Goal: Task Accomplishment & Management: Manage account settings

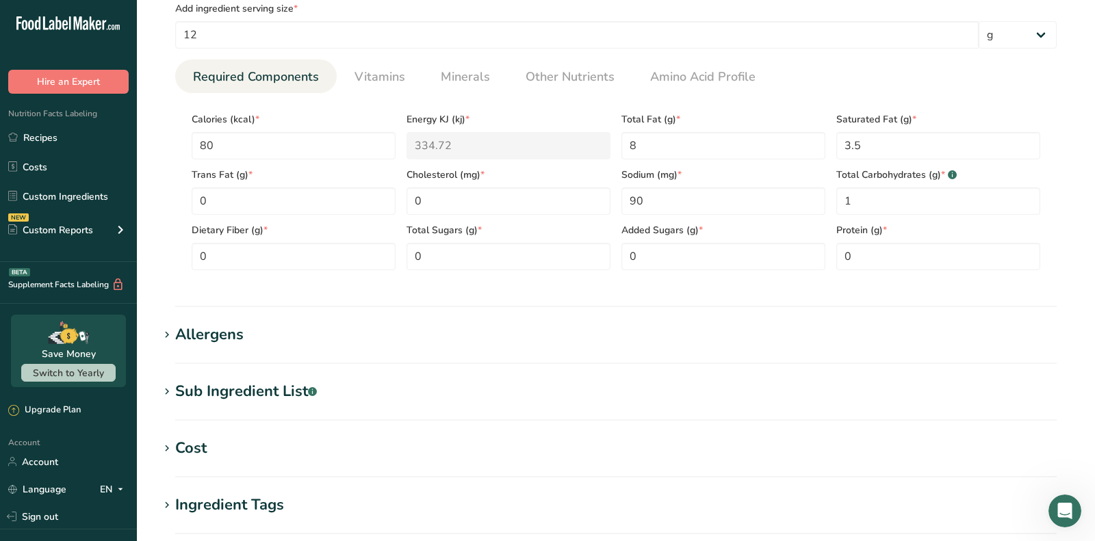
scroll to position [531, 0]
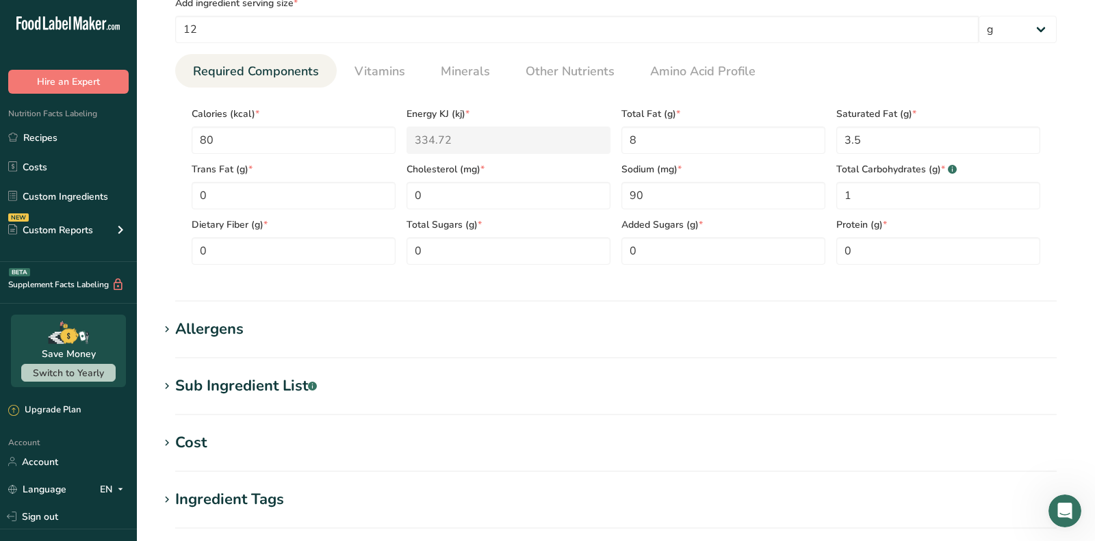
click at [229, 325] on div "Allergens" at bounding box center [209, 329] width 68 height 23
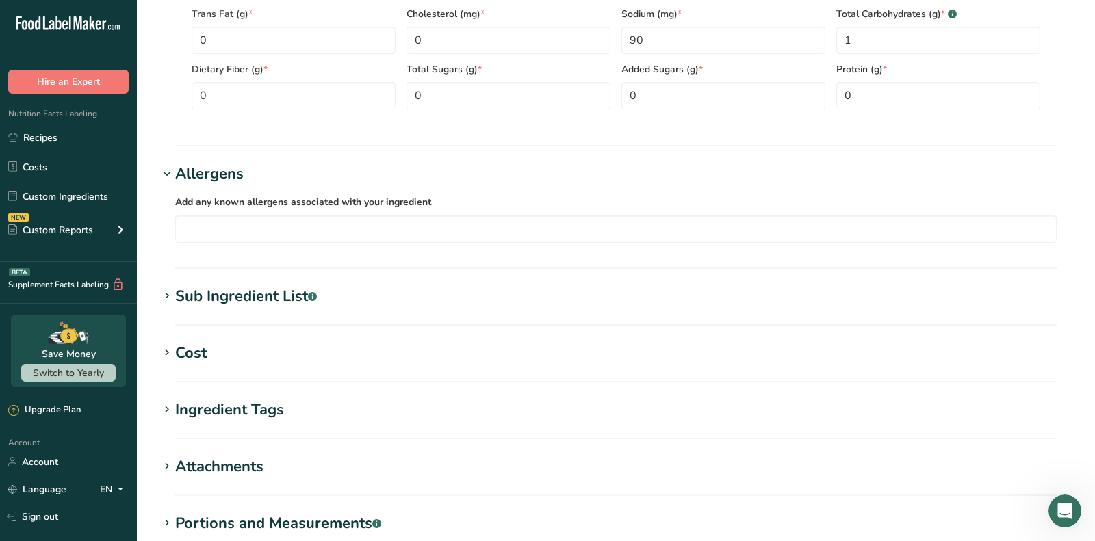
scroll to position [0, 0]
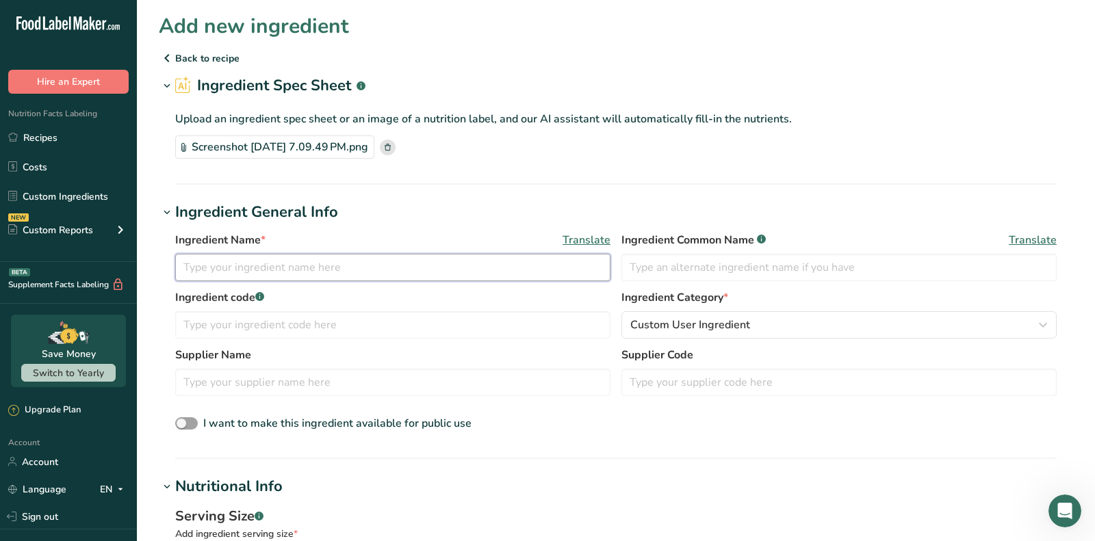
click at [259, 270] on input "text" at bounding box center [392, 267] width 435 height 27
paste input "Tulkoff Garlic Spread"
type input "Tulkoff Garlic Spread"
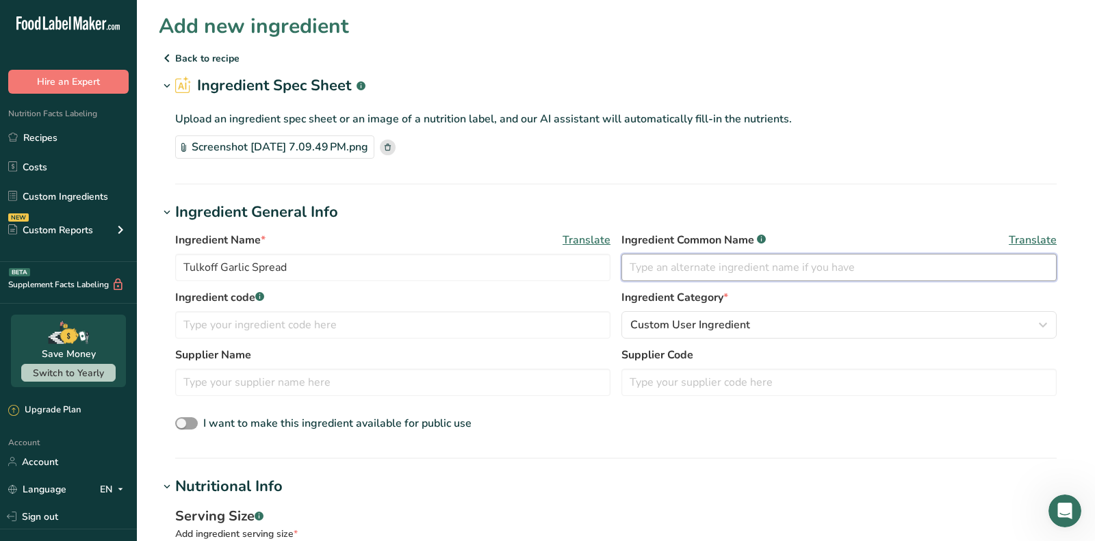
click at [693, 265] on input "text" at bounding box center [838, 267] width 435 height 27
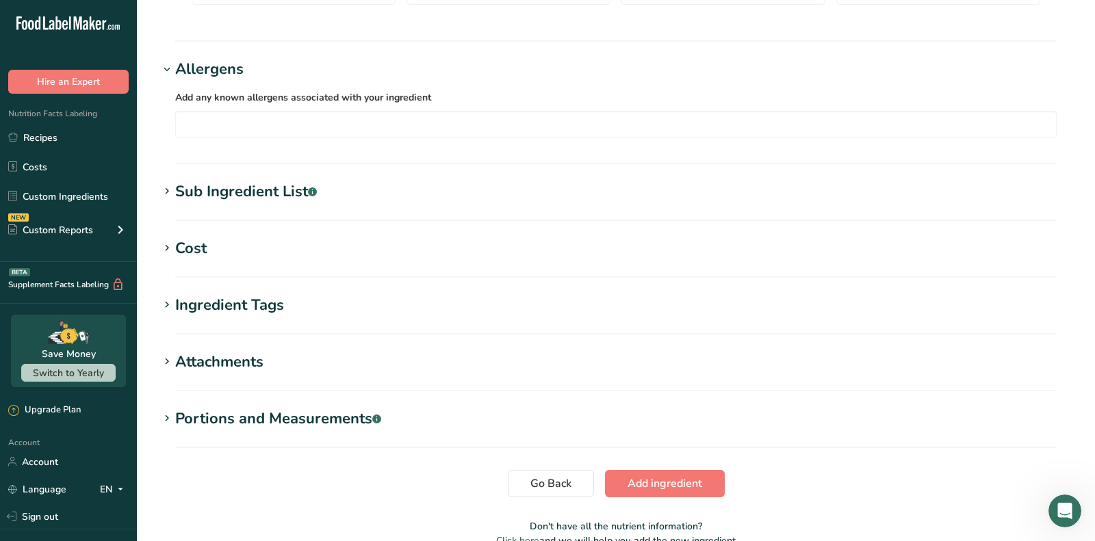
scroll to position [862, 0]
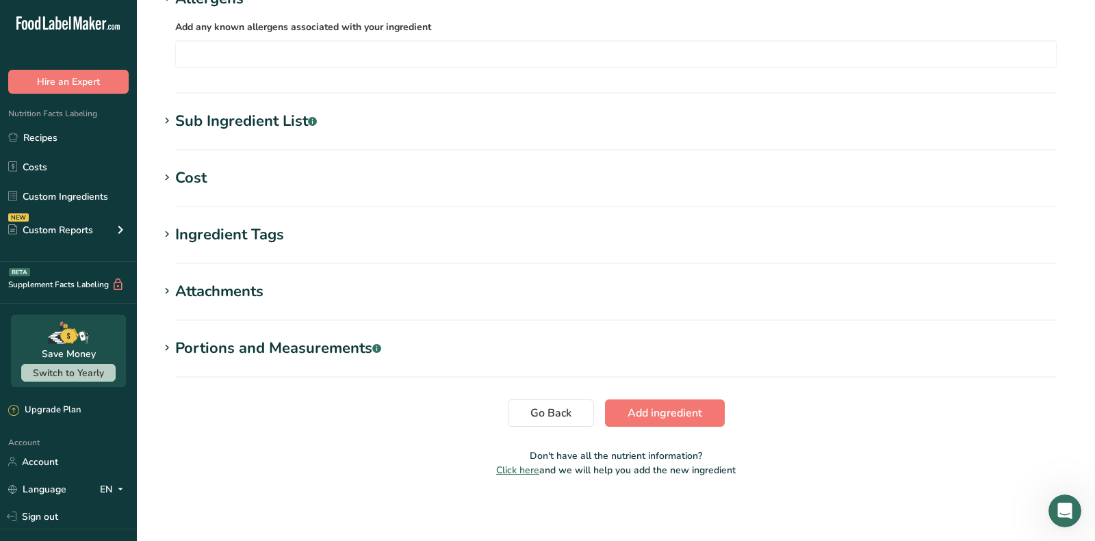
type input "Garlic Spread"
click at [217, 127] on div "Sub Ingredient List .a-a{fill:#347362;}.b-a{fill:#fff;}" at bounding box center [246, 121] width 142 height 23
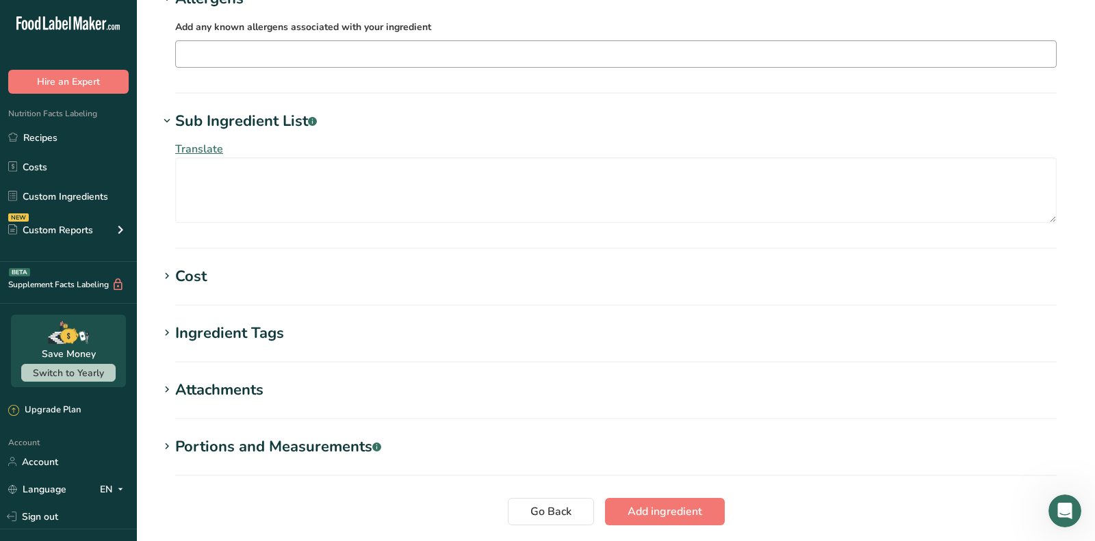
scroll to position [789, 0]
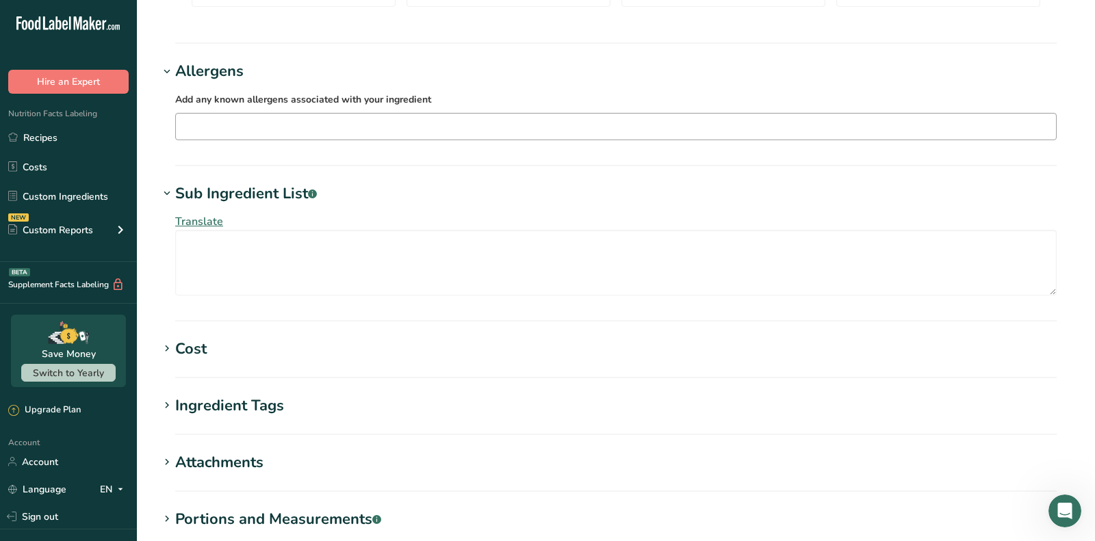
click at [304, 130] on input "text" at bounding box center [616, 126] width 880 height 21
click at [304, 130] on input "milk" at bounding box center [616, 126] width 880 height 21
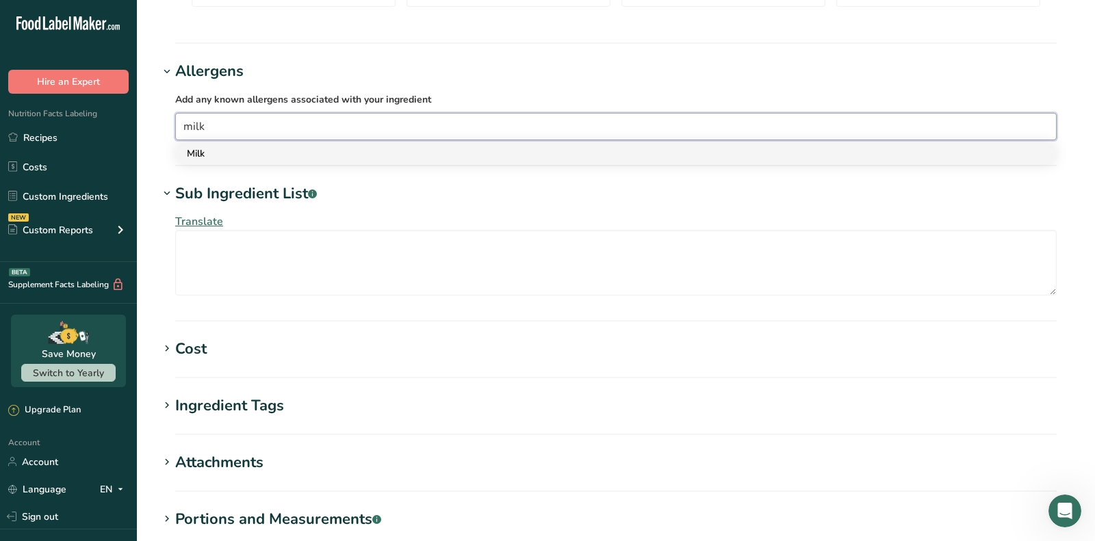
type input "milk"
click at [289, 155] on div "Milk" at bounding box center [605, 153] width 836 height 14
click at [354, 155] on div "Soy" at bounding box center [605, 153] width 836 height 14
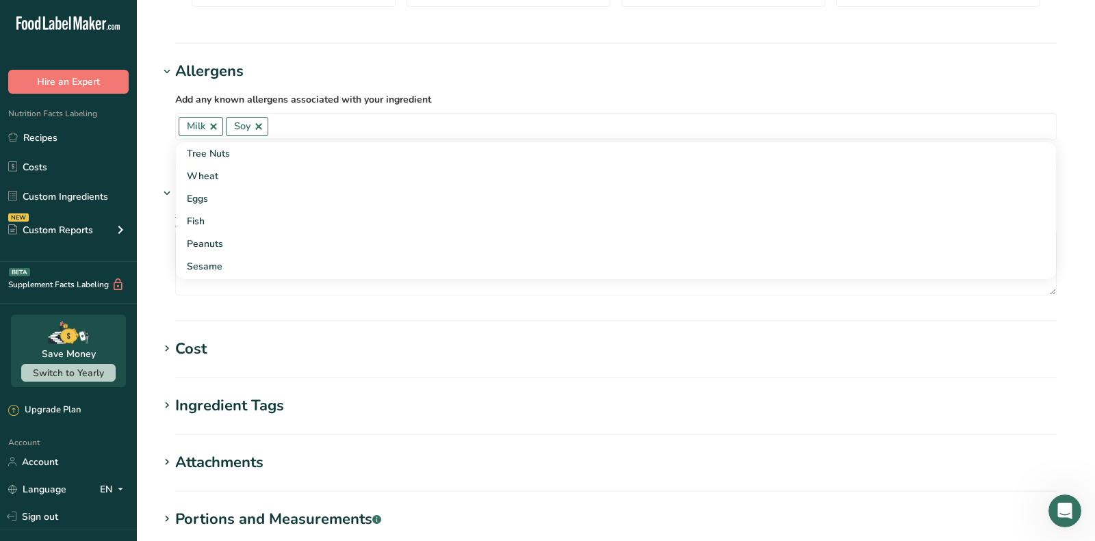
click at [235, 310] on section "Sub Ingredient List .a-a{fill:#347362;}.b-a{fill:#fff;} Translate" at bounding box center [616, 252] width 914 height 139
click at [229, 251] on textarea at bounding box center [616, 263] width 882 height 66
paste textarea "palm and palm kernel oil, vegetable oils (canola and/or soybean oil), water, Pa…"
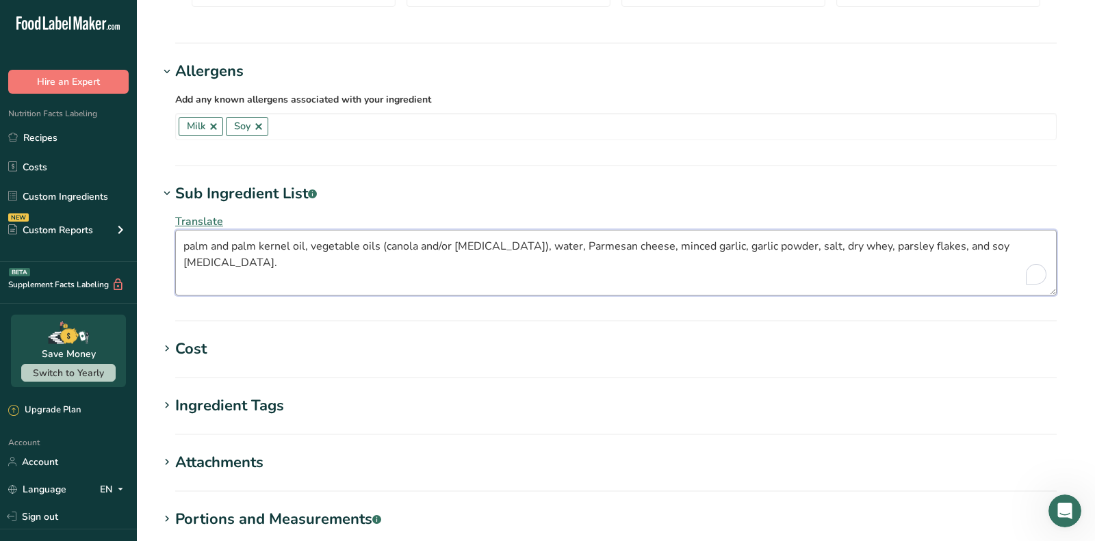
drag, startPoint x: 186, startPoint y: 246, endPoint x: 168, endPoint y: 246, distance: 18.5
click at [168, 246] on div "Translate palm and palm kernel oil, vegetable oils (canola and/or soybean oil),…" at bounding box center [616, 254] width 914 height 99
click at [236, 242] on textarea "Palm and palm kernel oil, vegetable oils (canola and/or soybean oil), water, Pa…" at bounding box center [616, 263] width 882 height 66
click at [263, 240] on textarea "Palm and Palm kernel oil, vegetable oils (canola and/or soybean oil), water, Pa…" at bounding box center [616, 263] width 882 height 66
drag, startPoint x: 298, startPoint y: 245, endPoint x: 305, endPoint y: 370, distance: 124.8
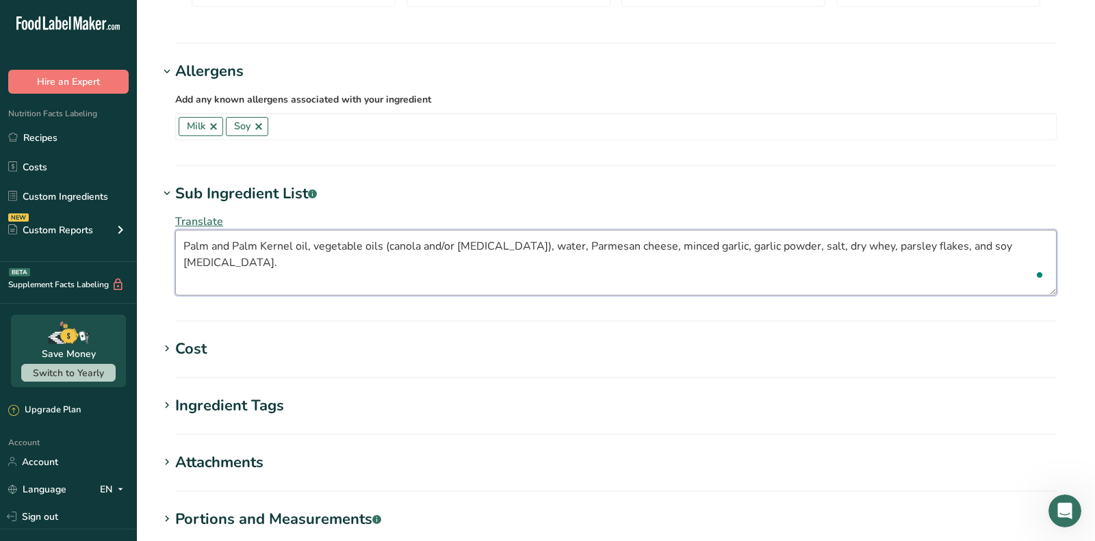
click at [298, 245] on textarea "Palm and Palm Kernel oil, vegetable oils (canola and/or soybean oil), water, Pa…" at bounding box center [616, 263] width 882 height 66
click at [321, 245] on textarea "Palm and Palm Kernel Oil, vegetable oils (canola and/or soybean oil), water, Pa…" at bounding box center [616, 263] width 882 height 66
click at [371, 245] on textarea "Palm and Palm Kernel Oil, Vegetable oils (canola and/or soybean oil), water, Pa…" at bounding box center [616, 263] width 882 height 66
click at [668, 244] on textarea "Palm and Palm Kernel Oil, Vegetable Oils (Canola and/or Soybean Oil), Water, Pa…" at bounding box center [616, 263] width 882 height 66
click at [626, 243] on textarea "Palm and Palm Kernel Oil, Vegetable Oils (Canola and/or Soybean Oil), Water, Pa…" at bounding box center [616, 263] width 882 height 66
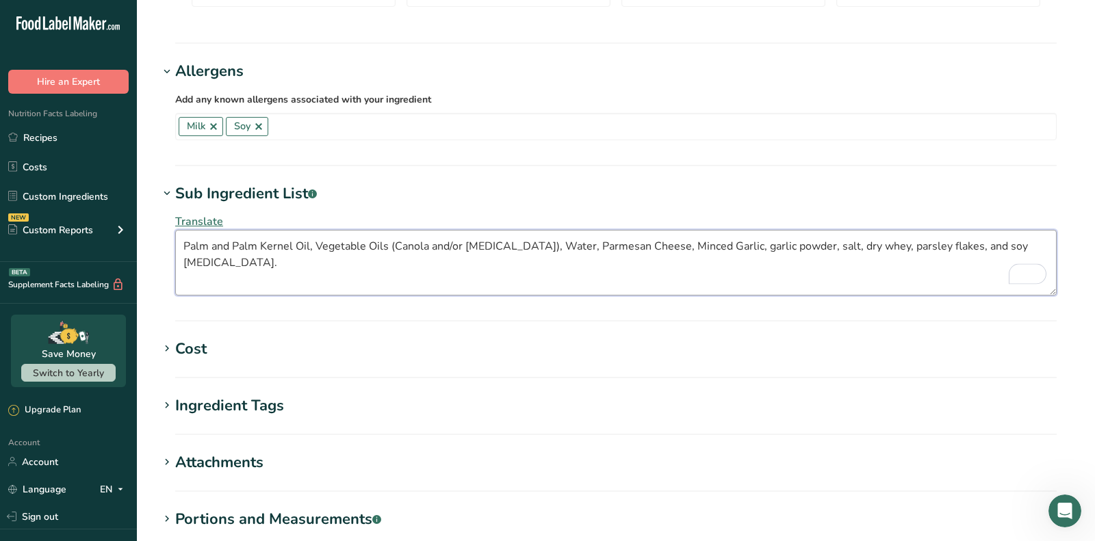
click at [733, 246] on textarea "Palm and Palm Kernel Oil, Vegetable Oils (Canola and/or Soybean Oil), Water, Pa…" at bounding box center [616, 263] width 882 height 66
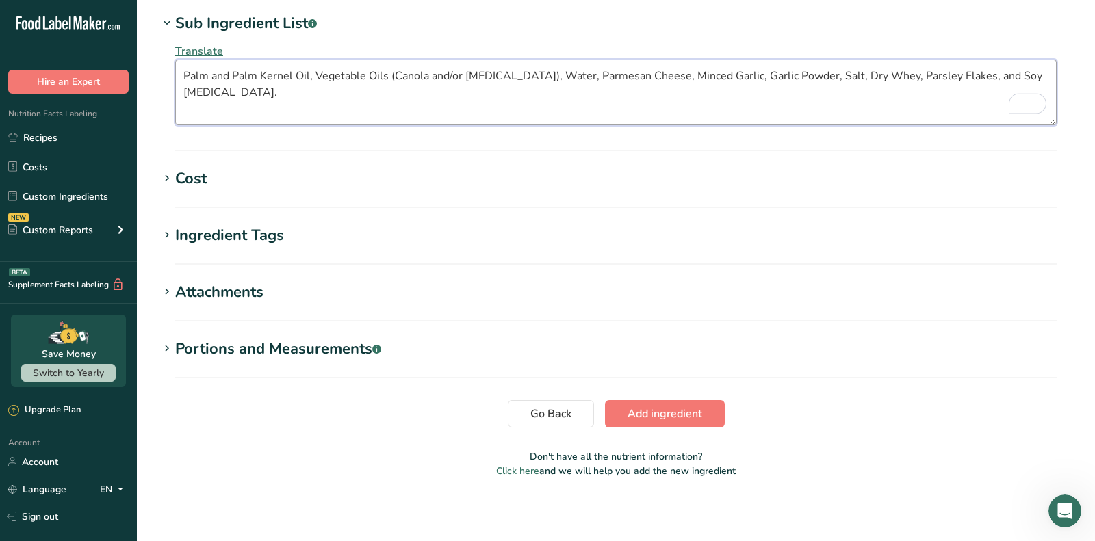
type textarea "Palm and Palm Kernel Oil, Vegetable Oils (Canola and/or Soybean Oil), Water, Pa…"
click at [671, 400] on button "Add ingredient" at bounding box center [665, 413] width 120 height 27
click at [682, 418] on section "Go Back Add ingredient" at bounding box center [616, 413] width 914 height 27
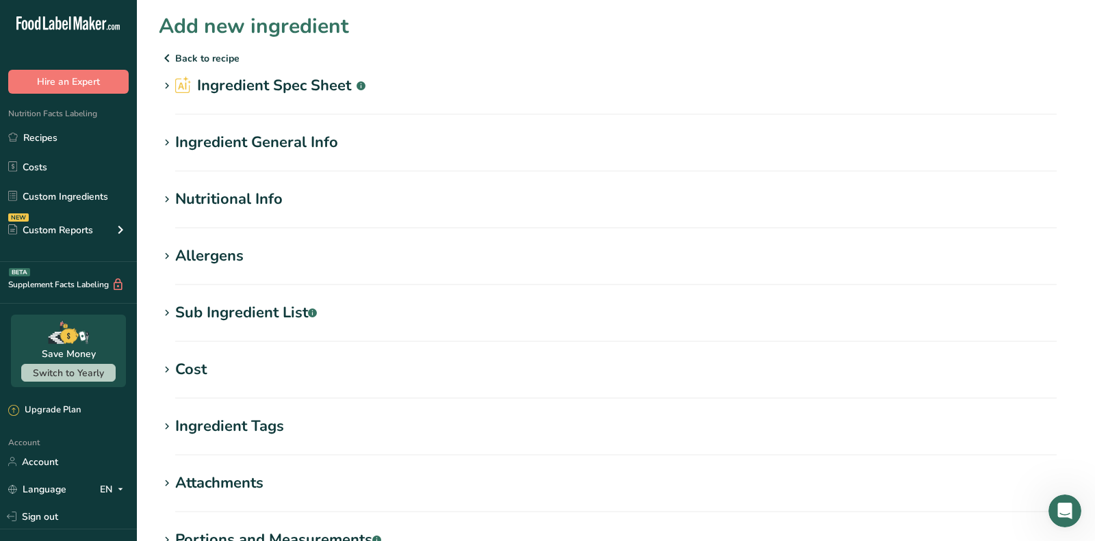
scroll to position [193, 0]
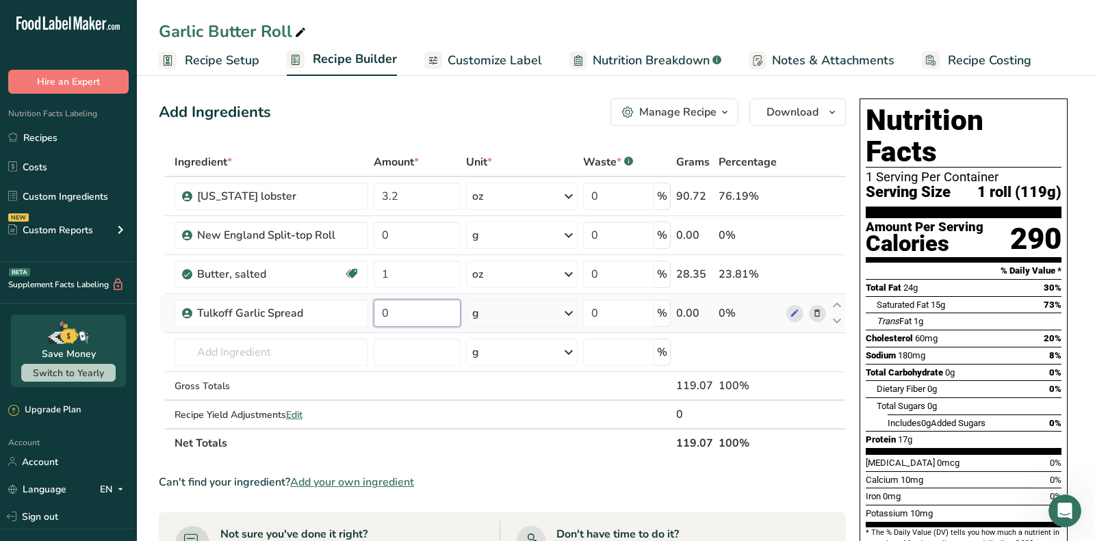
click at [401, 313] on input "0" at bounding box center [417, 313] width 87 height 27
type input "1"
click at [511, 313] on div "Ingredient * Amount * Unit * Waste * .a-a{fill:#347362;}.b-a{fill:#fff;} Grams …" at bounding box center [502, 303] width 687 height 310
click at [511, 313] on div "g" at bounding box center [522, 313] width 112 height 27
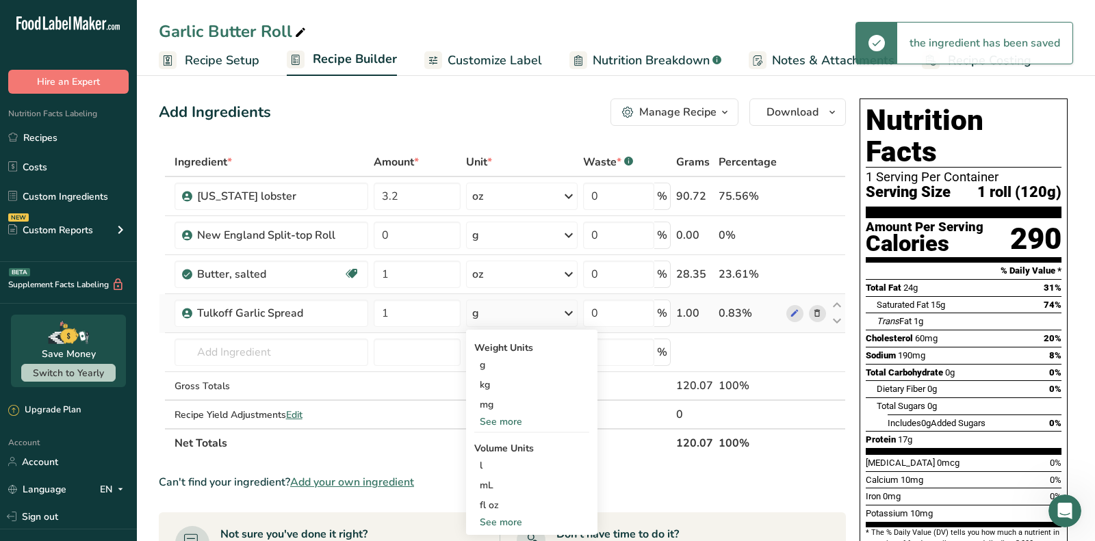
scroll to position [88, 0]
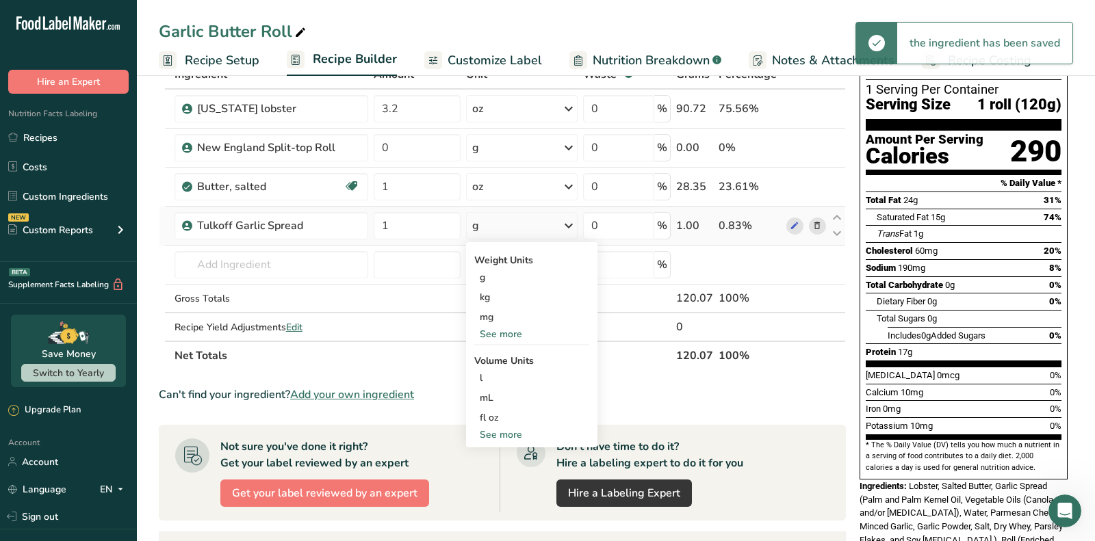
click at [491, 333] on div "See more" at bounding box center [531, 334] width 115 height 14
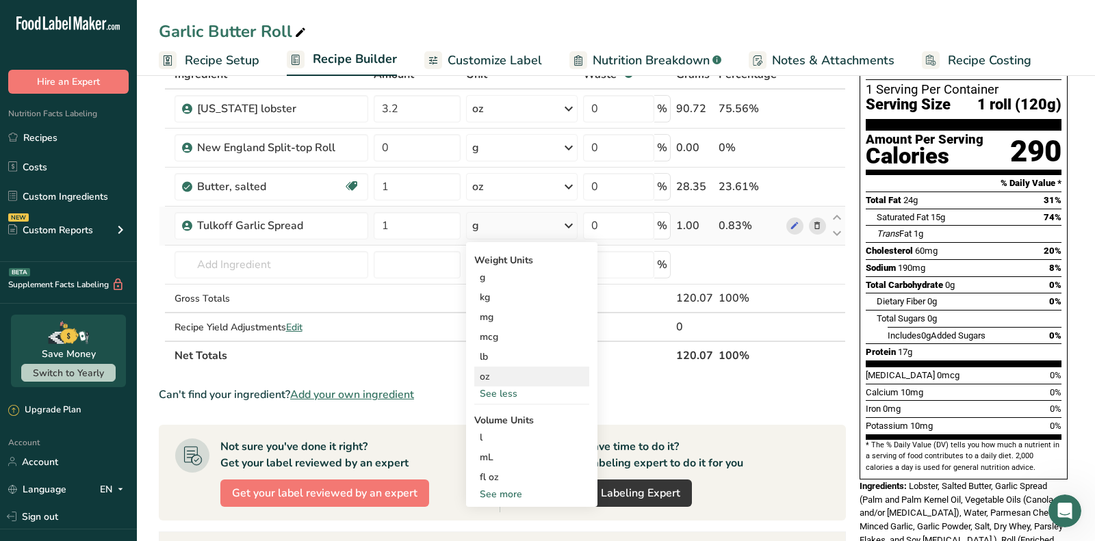
click at [510, 376] on div "oz" at bounding box center [531, 377] width 115 height 20
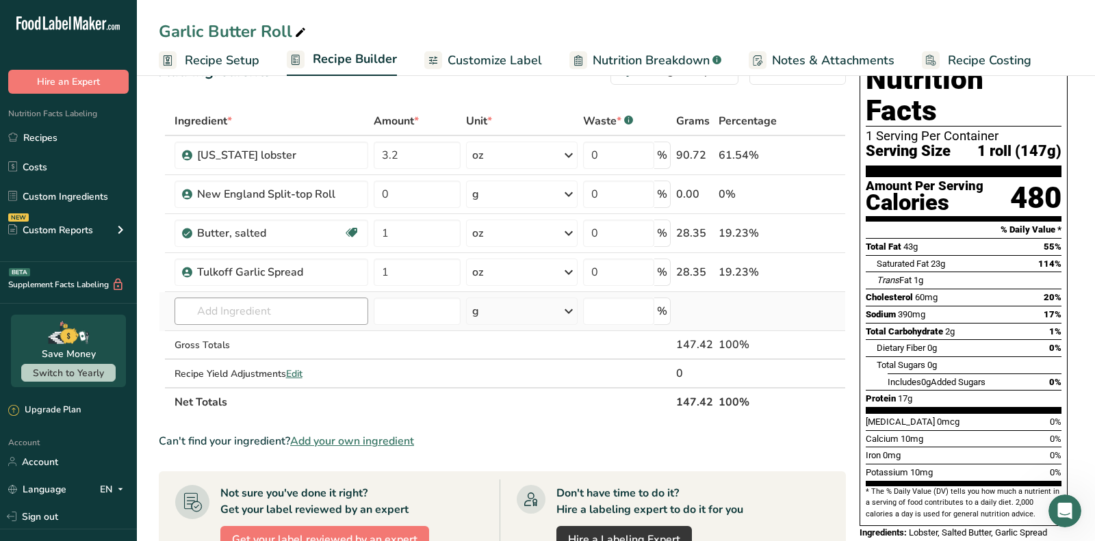
scroll to position [0, 0]
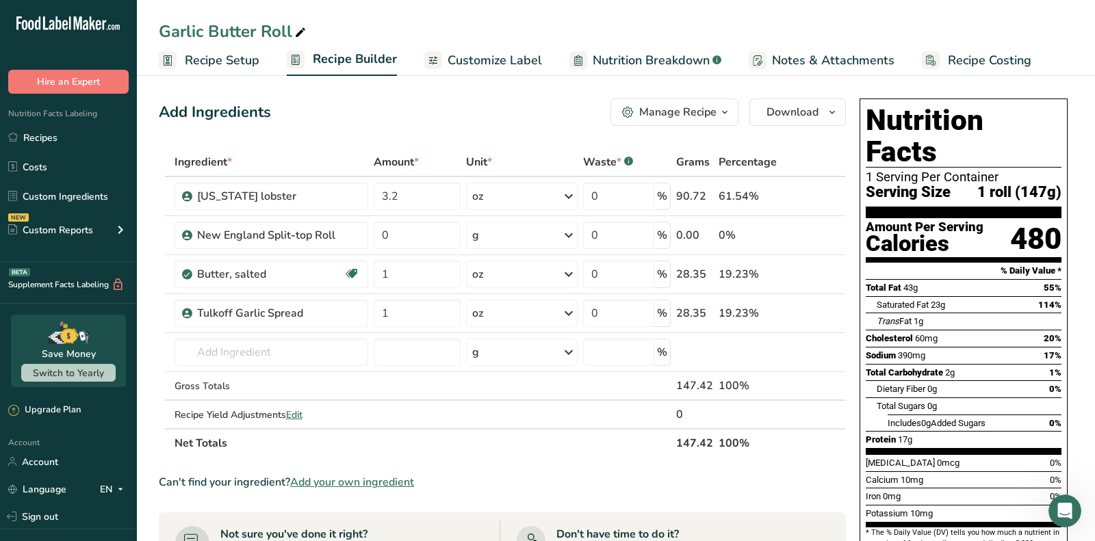
click at [670, 110] on div "Manage Recipe" at bounding box center [677, 112] width 77 height 16
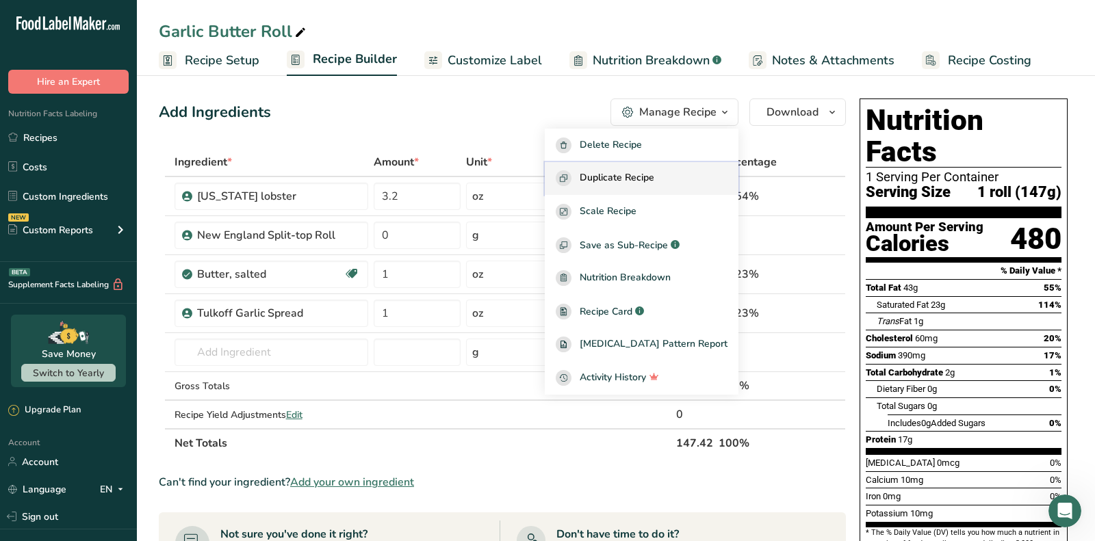
click at [644, 180] on span "Duplicate Recipe" at bounding box center [617, 178] width 75 height 16
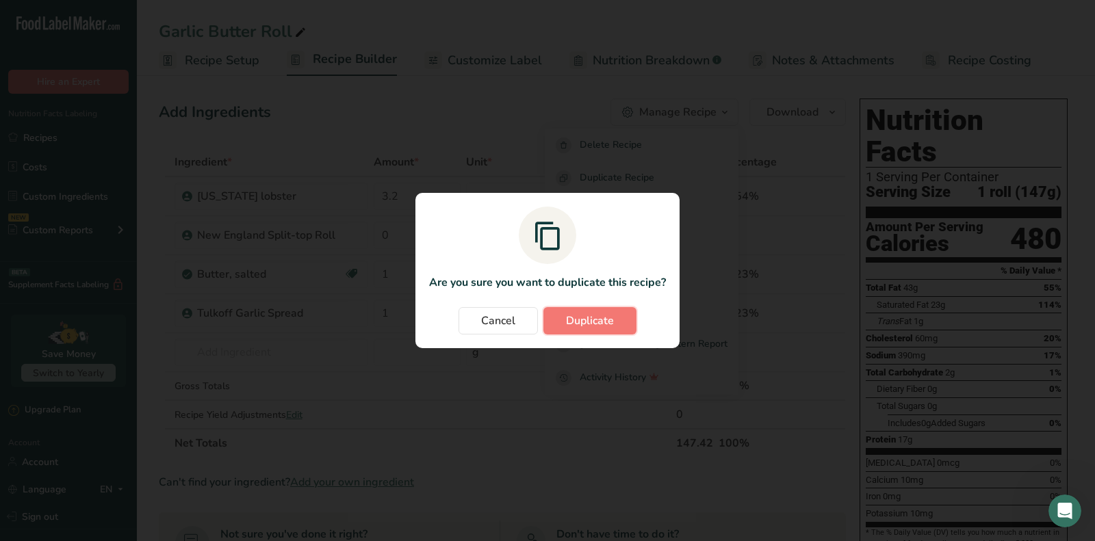
click at [626, 332] on button "Duplicate" at bounding box center [589, 320] width 93 height 27
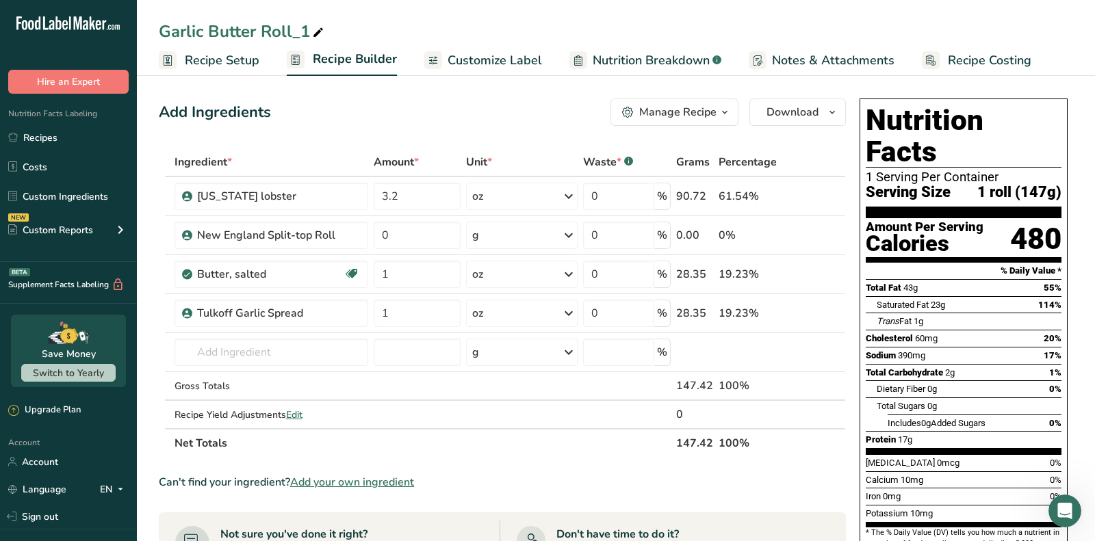
click at [313, 29] on icon at bounding box center [318, 32] width 12 height 19
click at [313, 29] on input "Garlic Butter Roll_1" at bounding box center [616, 31] width 914 height 25
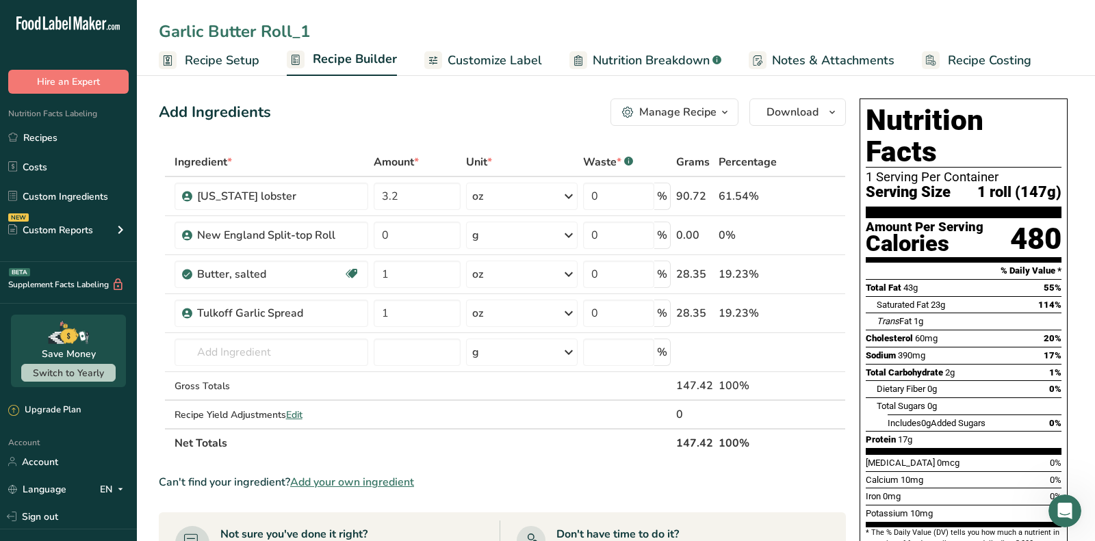
click at [313, 29] on input "Garlic Butter Roll_1" at bounding box center [616, 31] width 914 height 25
type input "Crab Roll (ME style)"
click at [355, 109] on div "Add Ingredients Manage Recipe Delete Recipe Duplicate Recipe Scale Recipe Save …" at bounding box center [502, 112] width 687 height 27
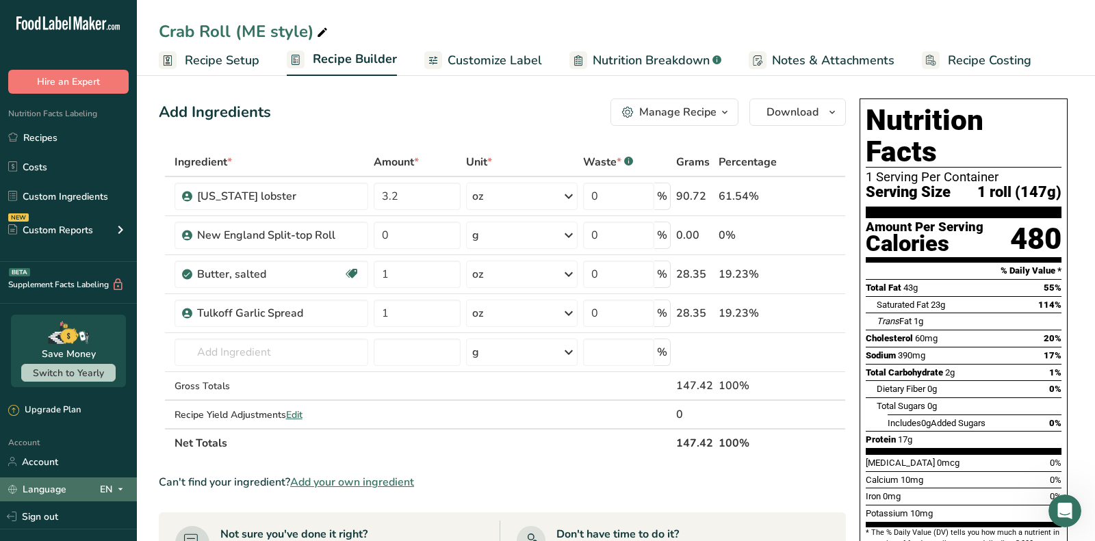
scroll to position [77, 0]
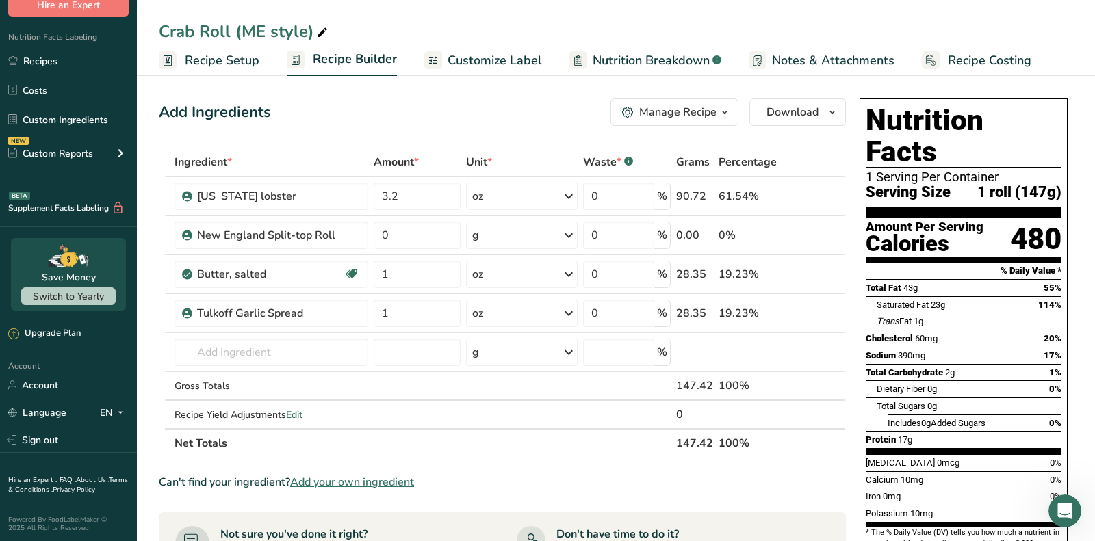
click at [43, 433] on link "Sign out" at bounding box center [68, 440] width 137 height 24
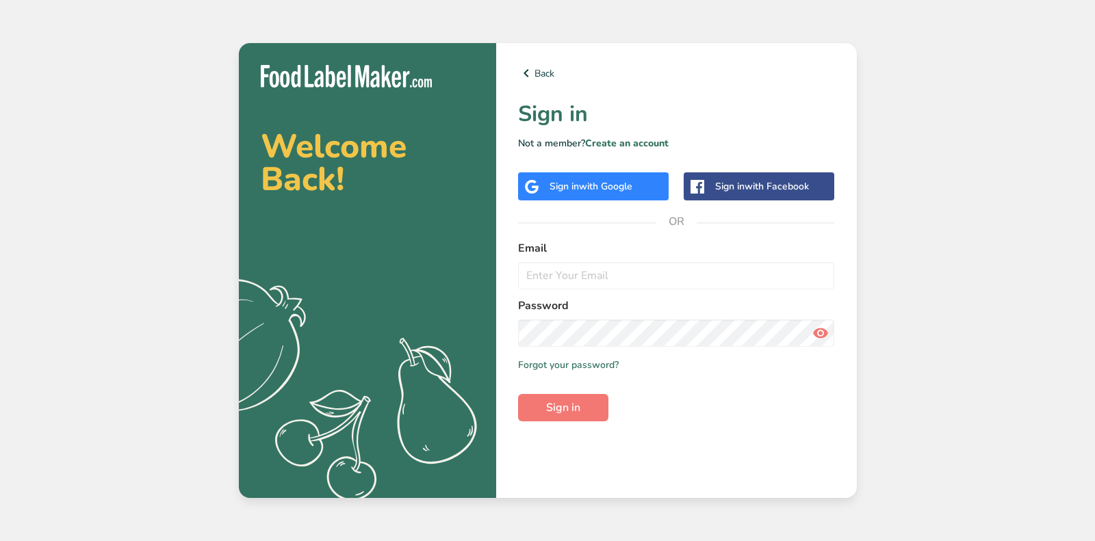
click at [609, 187] on span "with Google" at bounding box center [605, 186] width 53 height 13
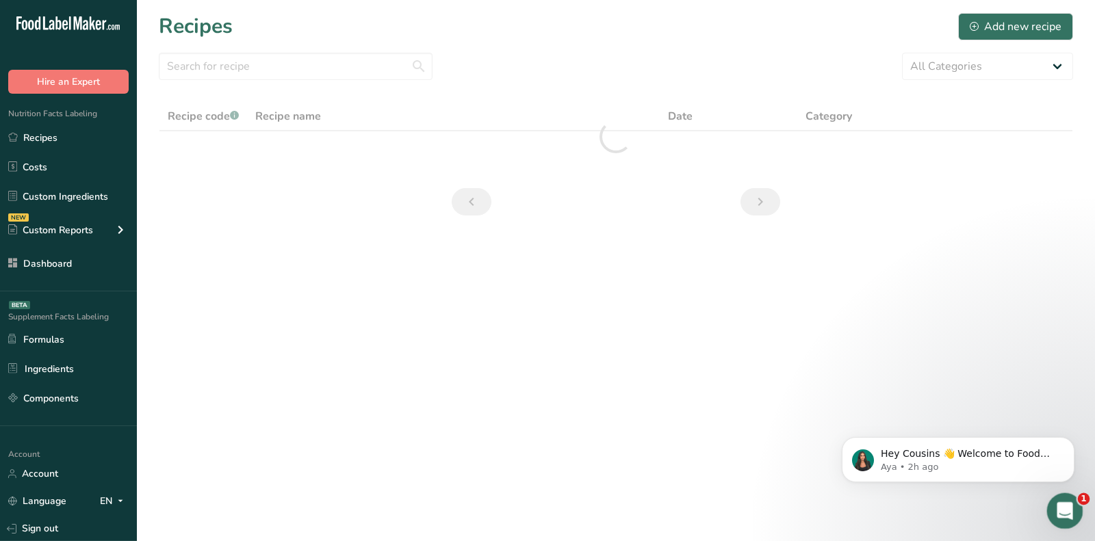
click at [1068, 508] on icon "Open Intercom Messenger" at bounding box center [1063, 509] width 23 height 23
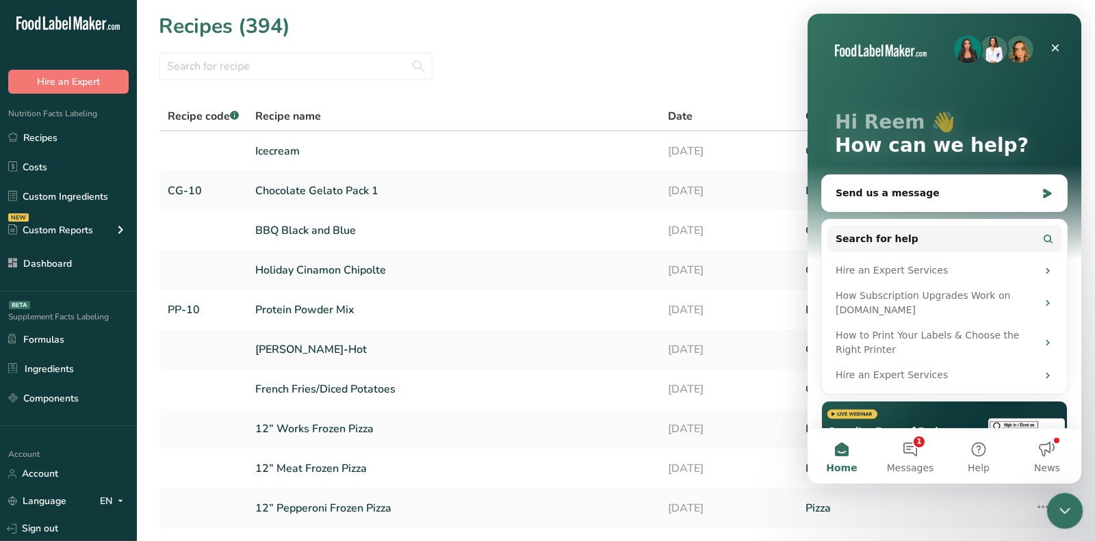
click at [1060, 511] on icon "Close Intercom Messenger" at bounding box center [1063, 509] width 16 height 16
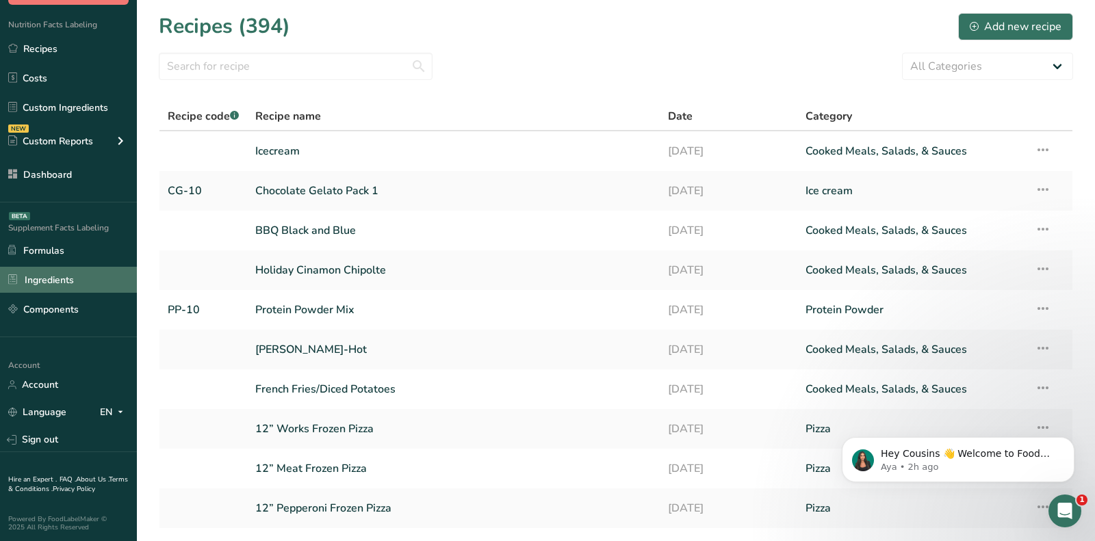
scroll to position [90, 0]
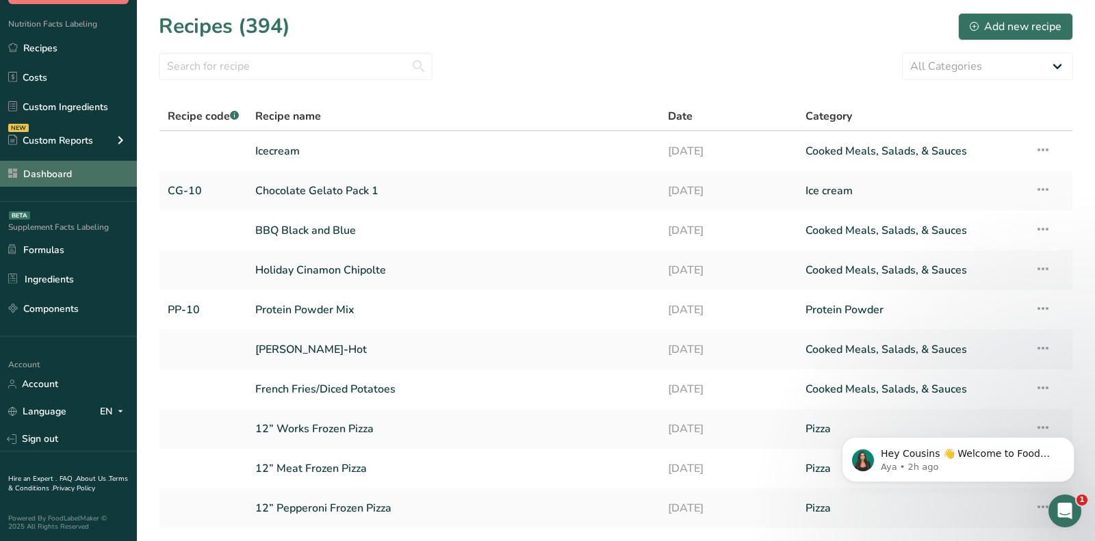
click at [93, 170] on link "Dashboard" at bounding box center [68, 174] width 137 height 26
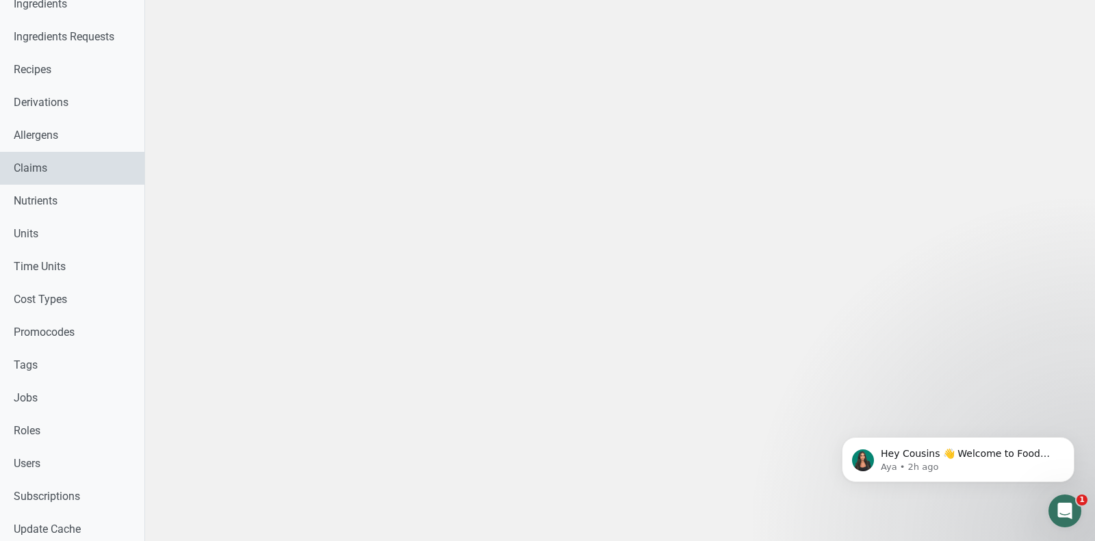
scroll to position [446, 0]
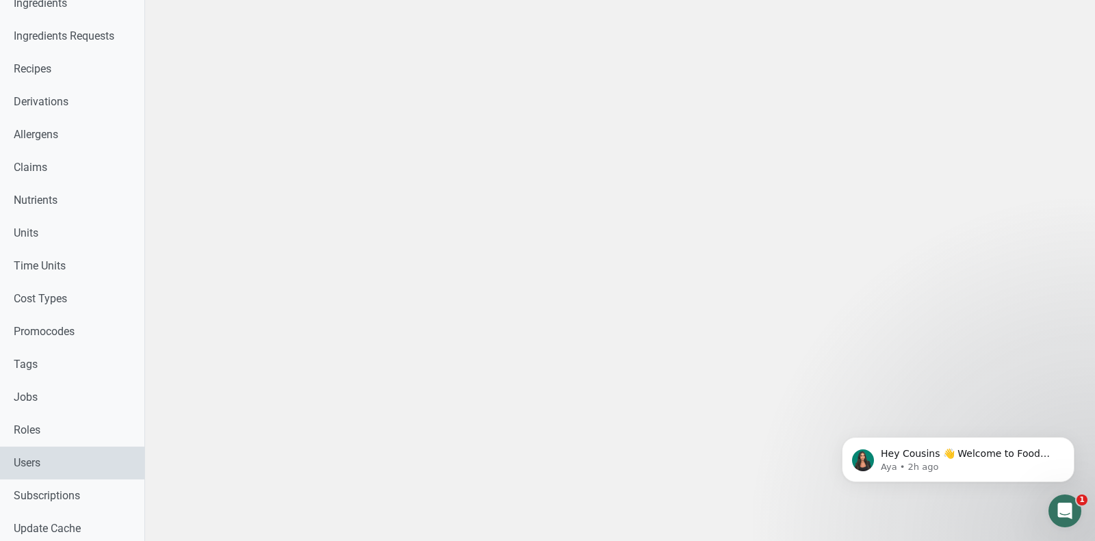
click at [49, 450] on link "Users" at bounding box center [72, 463] width 144 height 33
select select
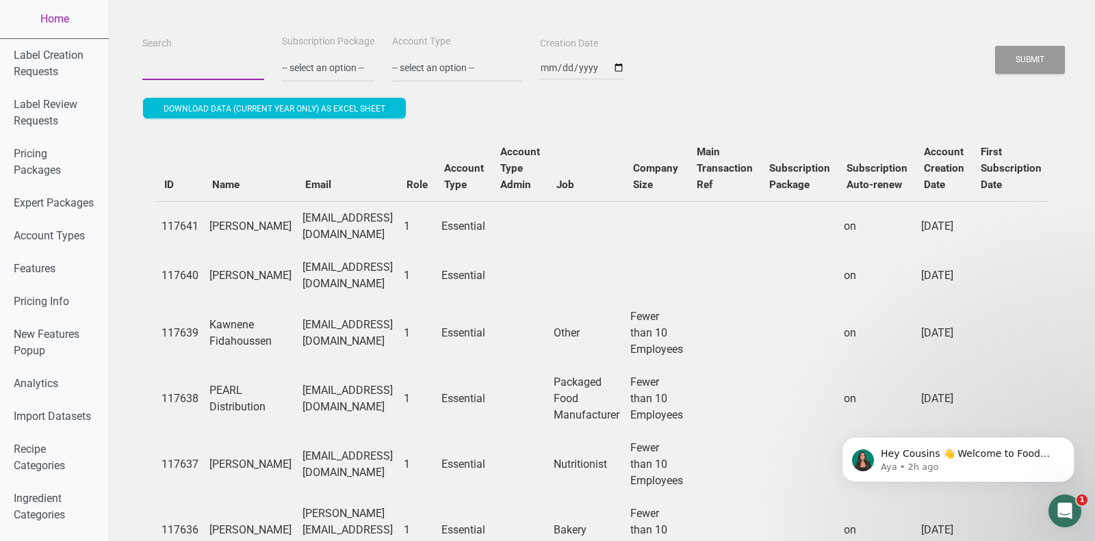
click at [202, 64] on input "Search" at bounding box center [203, 67] width 122 height 25
click at [995, 46] on button "Submit" at bounding box center [1030, 60] width 70 height 28
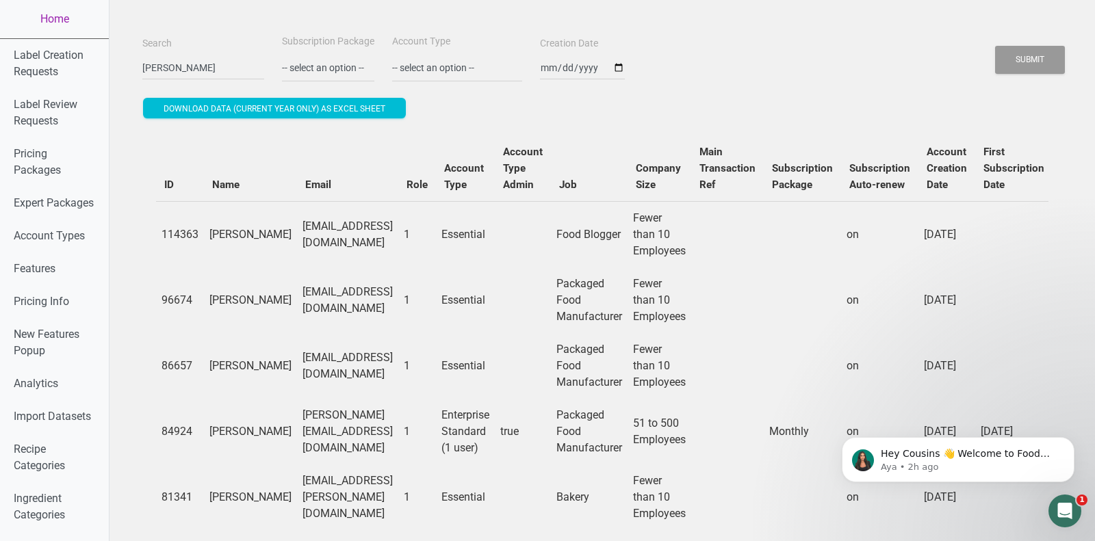
click at [345, 428] on td "daniela@desilvabrothers.com" at bounding box center [347, 432] width 101 height 66
copy td "daniela@desilvabrothers.com"
click at [191, 68] on input "desilva" at bounding box center [203, 67] width 122 height 25
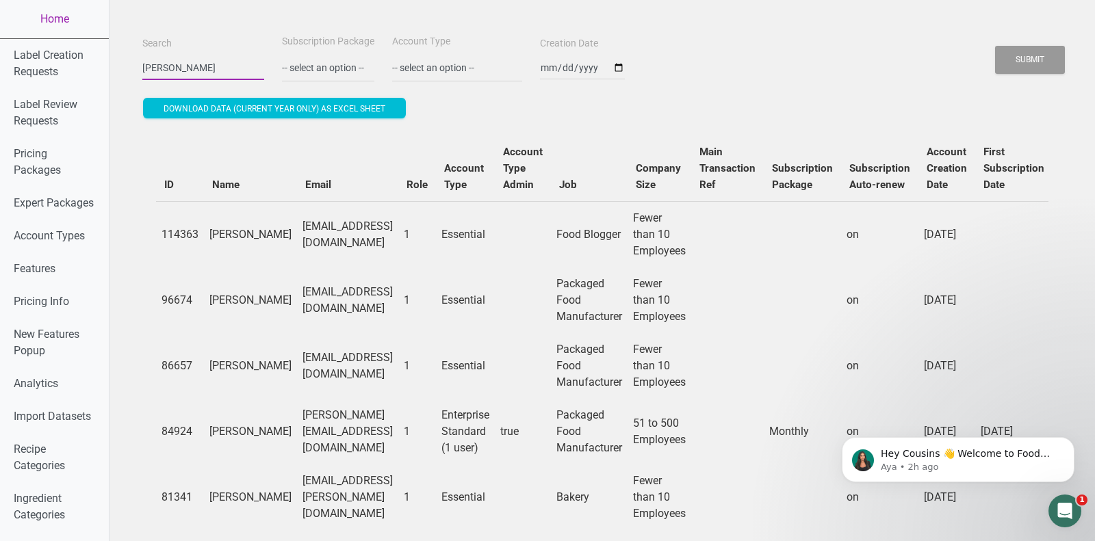
click at [191, 68] on input "desilva" at bounding box center [203, 67] width 122 height 25
paste input "aniela@desilvabrothers.com"
type input "daniela@desilvabrothers.com"
click at [995, 46] on button "Submit" at bounding box center [1030, 60] width 70 height 28
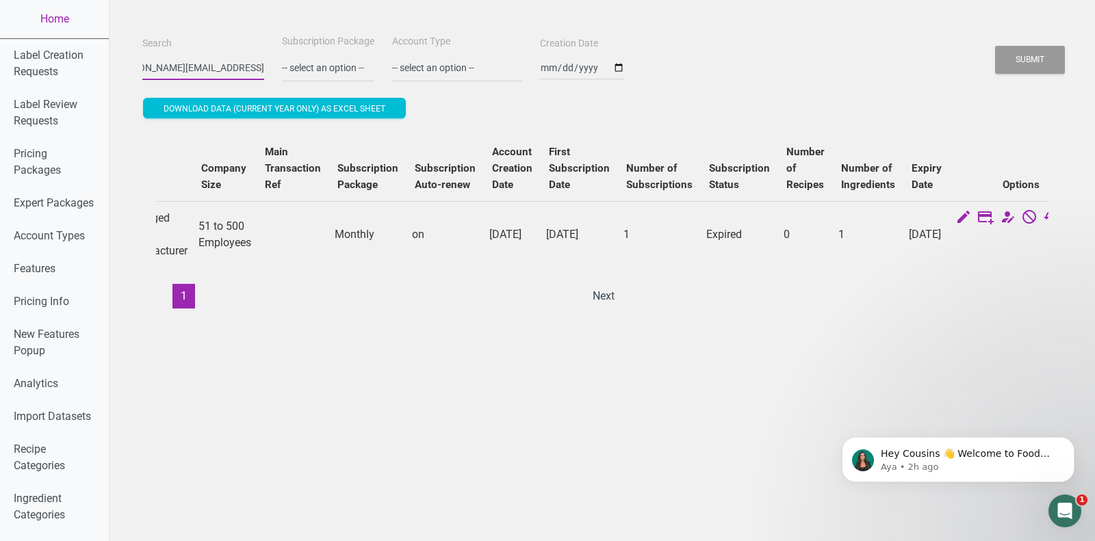
scroll to position [0, 467]
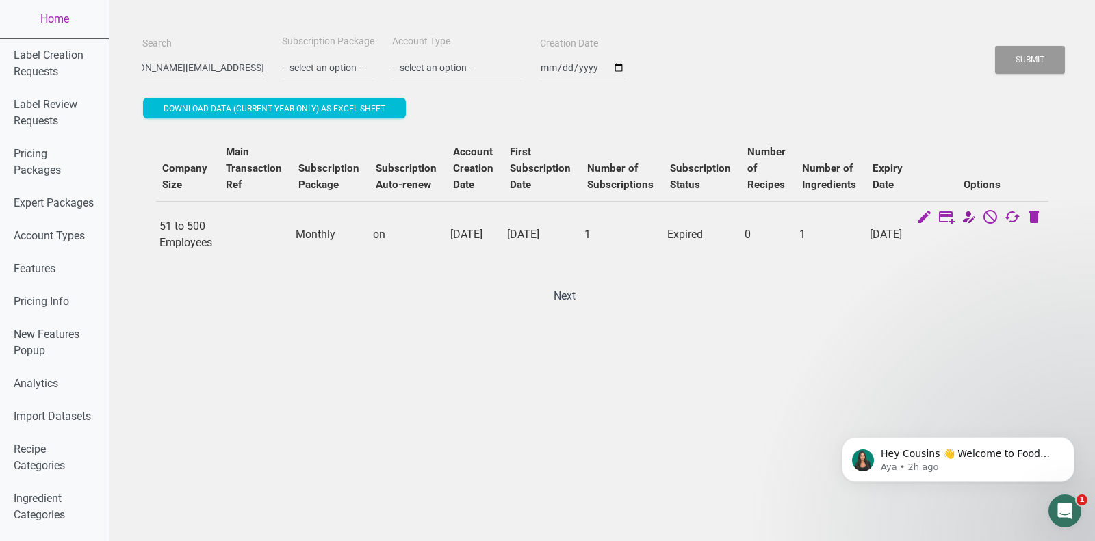
click at [966, 219] on icon at bounding box center [968, 218] width 16 height 19
select select "13"
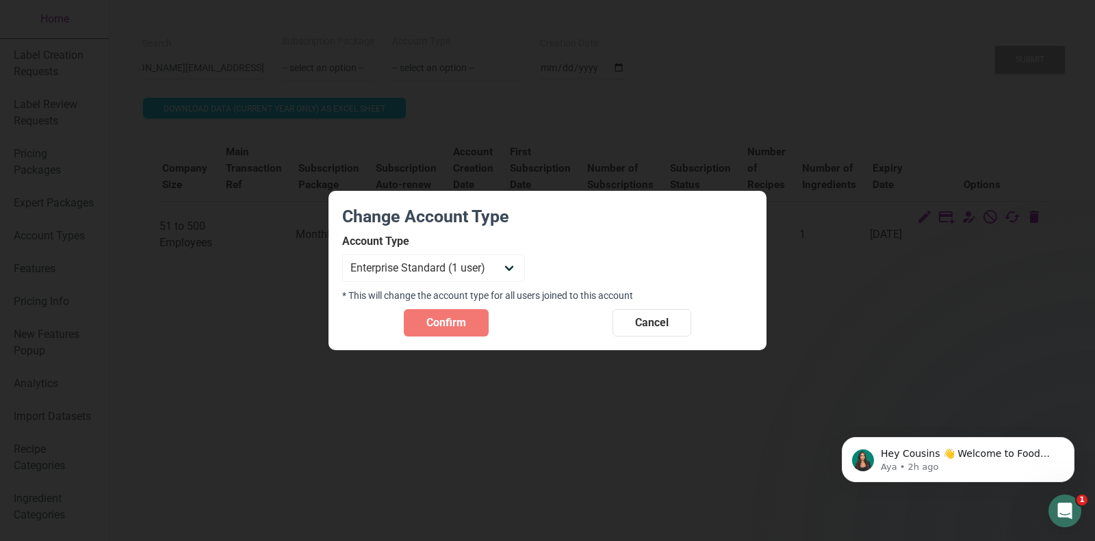
scroll to position [0, 0]
click at [677, 179] on div at bounding box center [547, 270] width 1095 height 541
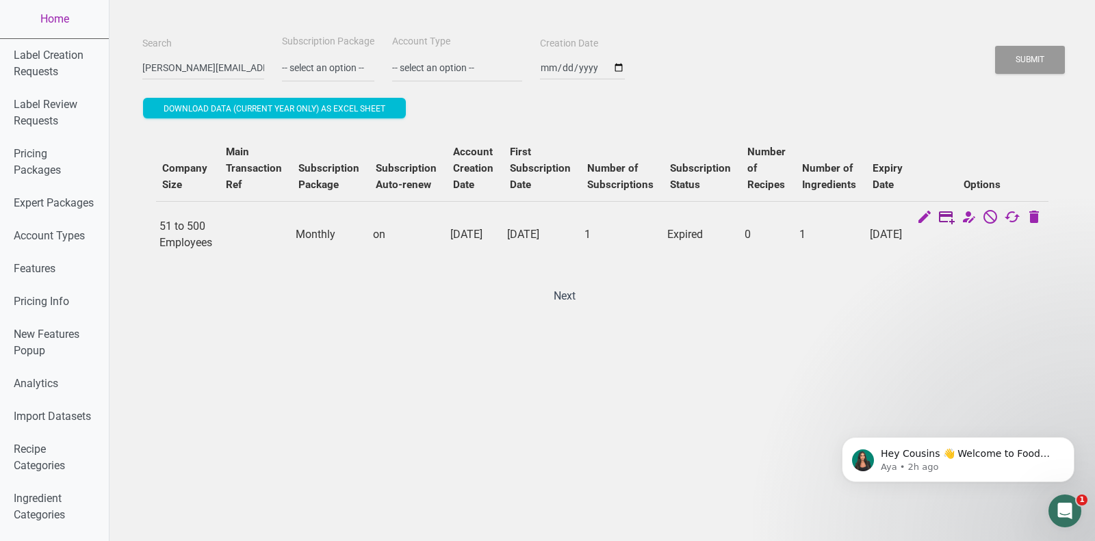
click at [945, 218] on icon at bounding box center [946, 218] width 16 height 19
select select "US"
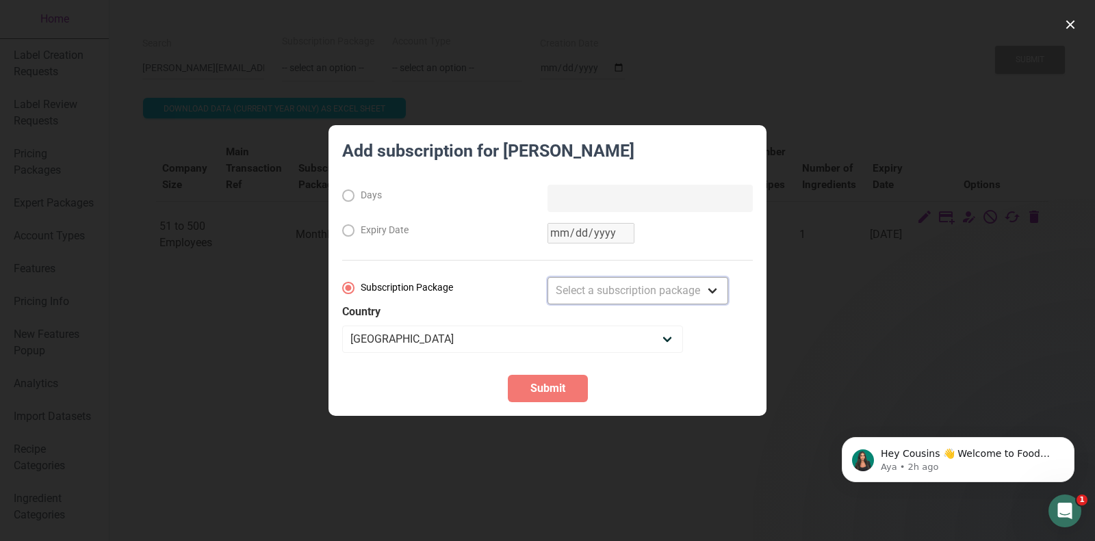
click at [588, 300] on select "Select a subscription package Monthly Yearly Quarterly Free Trial" at bounding box center [638, 290] width 181 height 27
select select "8"
click at [548, 277] on select "Select a subscription package Monthly Yearly Quarterly Free Trial" at bounding box center [638, 290] width 181 height 27
click at [543, 391] on span "Submit" at bounding box center [547, 389] width 35 height 16
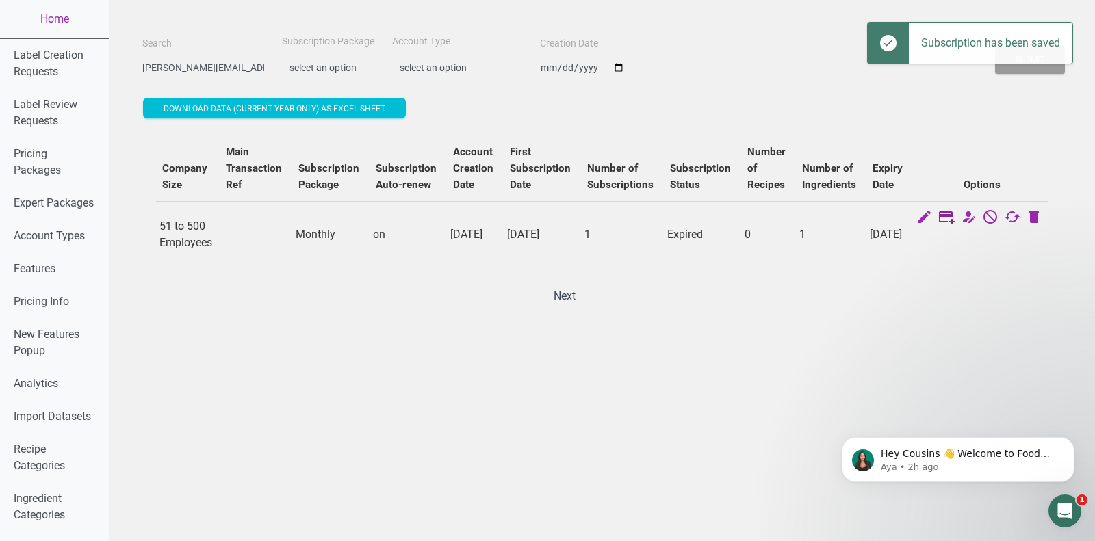
click at [940, 216] on icon at bounding box center [946, 218] width 16 height 19
select select "US"
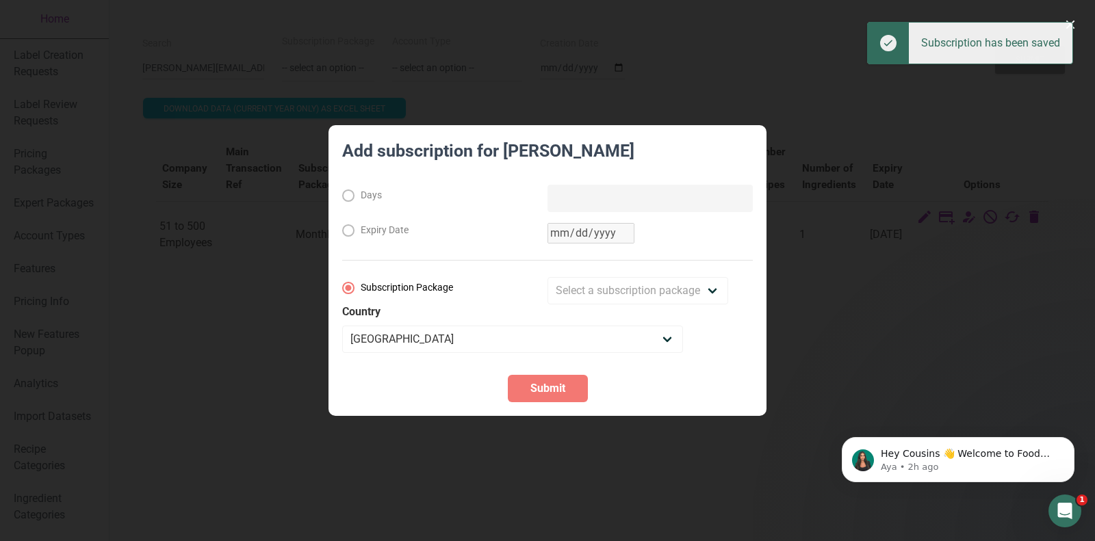
click at [888, 175] on div at bounding box center [547, 270] width 1095 height 541
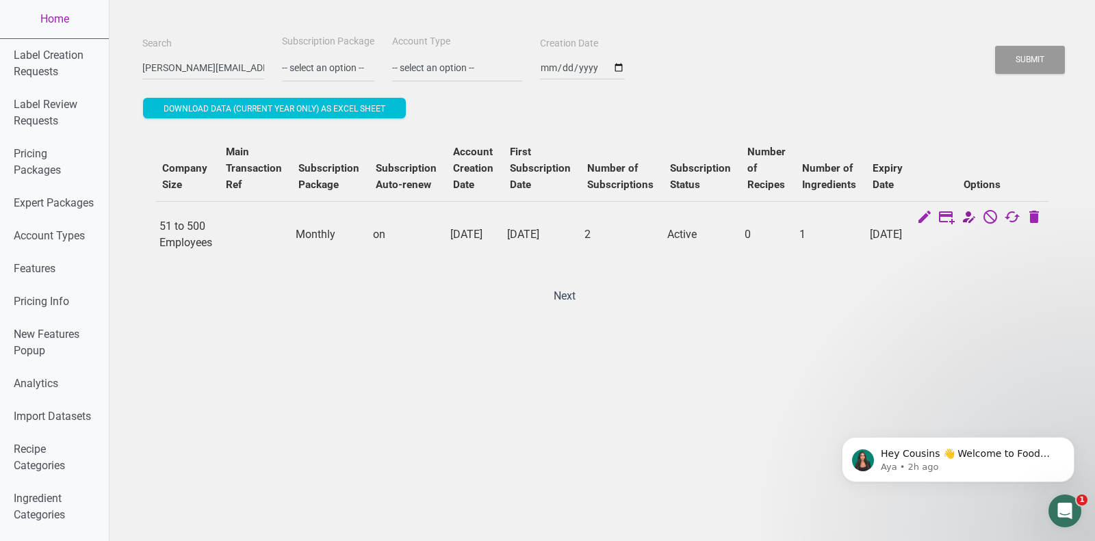
click at [963, 215] on icon at bounding box center [968, 218] width 16 height 19
select select "13"
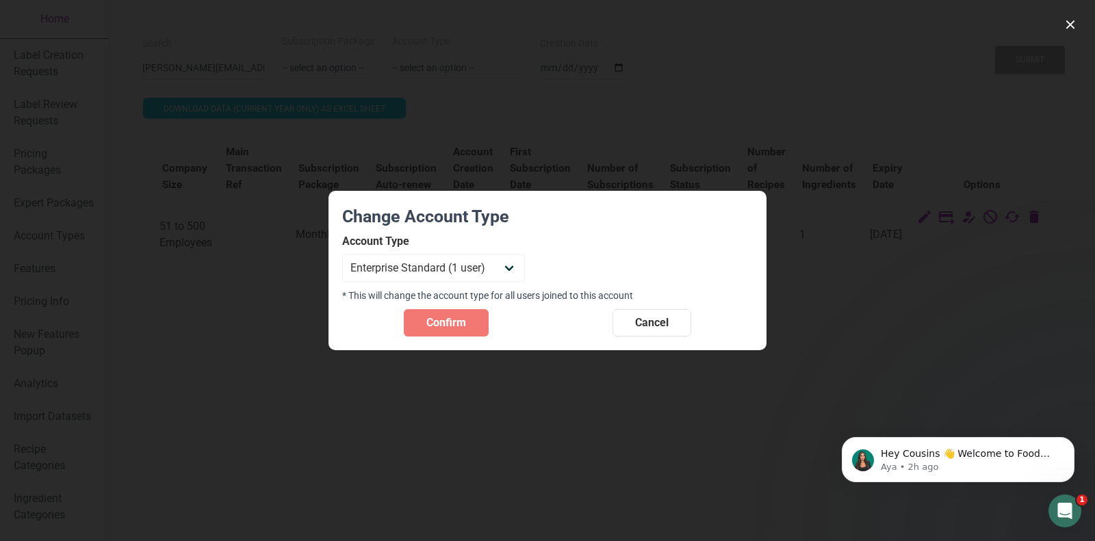
click at [878, 108] on div at bounding box center [547, 270] width 1095 height 541
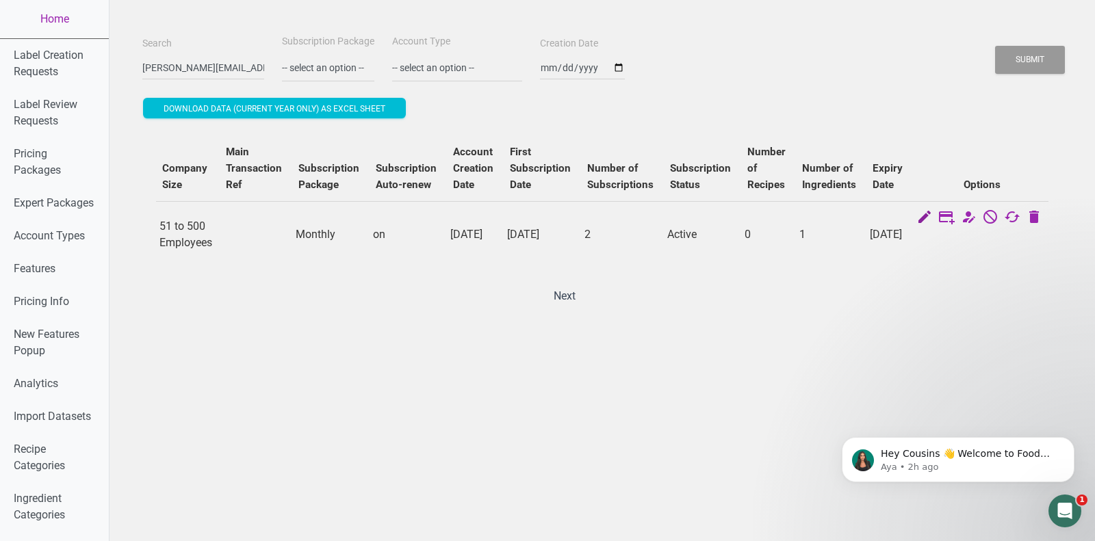
click at [921, 214] on icon at bounding box center [924, 218] width 16 height 19
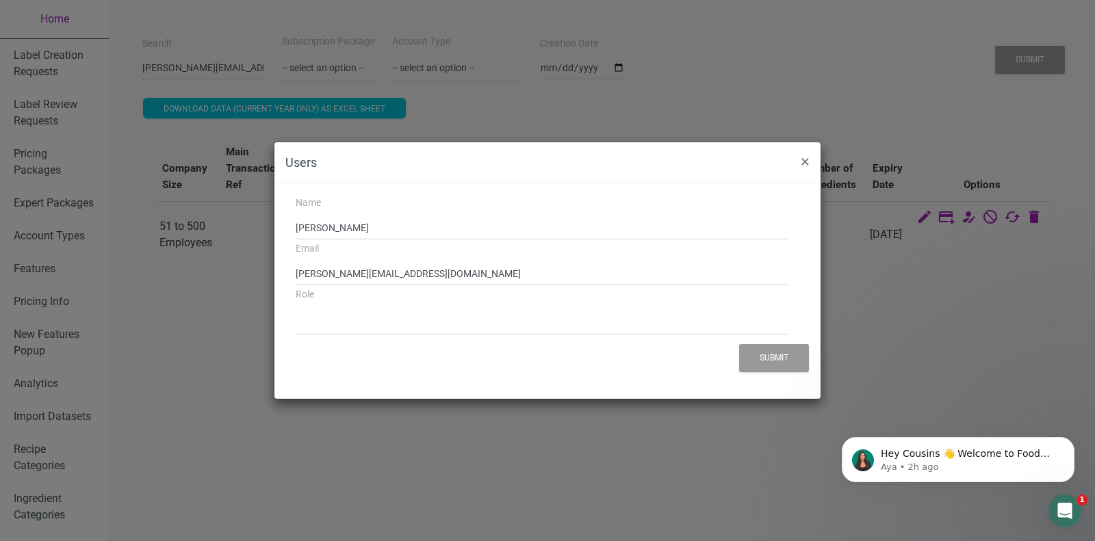
select select "1"
click at [804, 166] on span "×" at bounding box center [805, 161] width 9 height 19
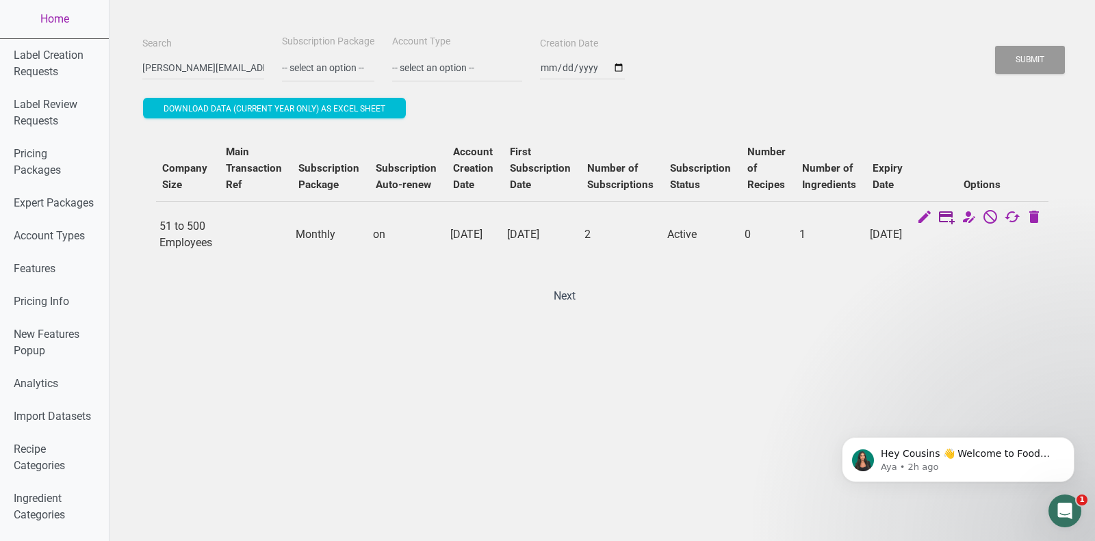
click at [945, 224] on icon at bounding box center [946, 218] width 16 height 19
select select "US"
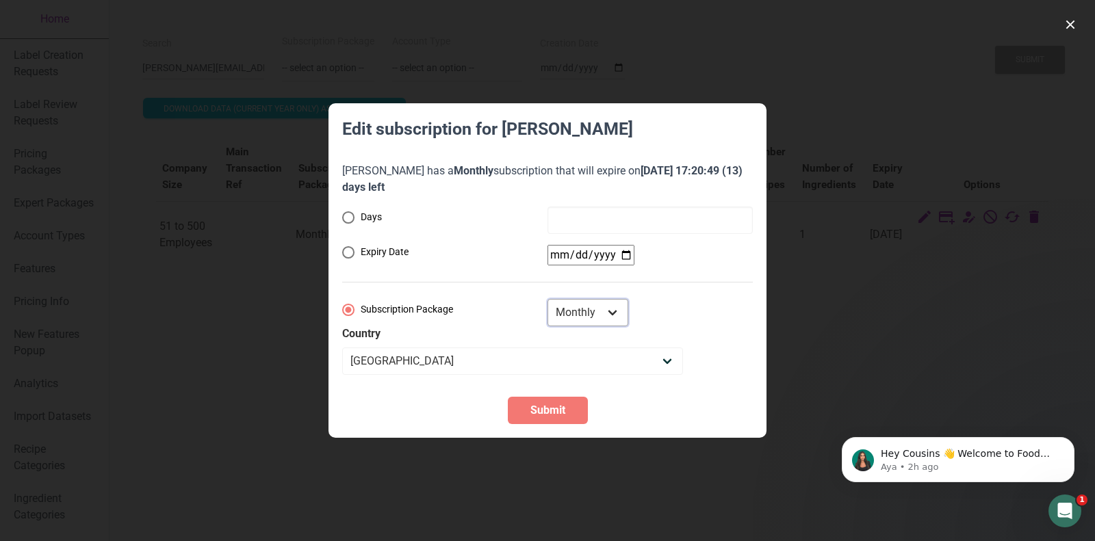
click at [595, 316] on select "Monthly Yearly Quarterly Free Trial" at bounding box center [588, 312] width 81 height 27
click at [620, 260] on div "Days Expiry Date Subscription Package Monthly Yearly Quarterly Free Trial Count…" at bounding box center [547, 291] width 411 height 168
radio input "true"
radio input "false"
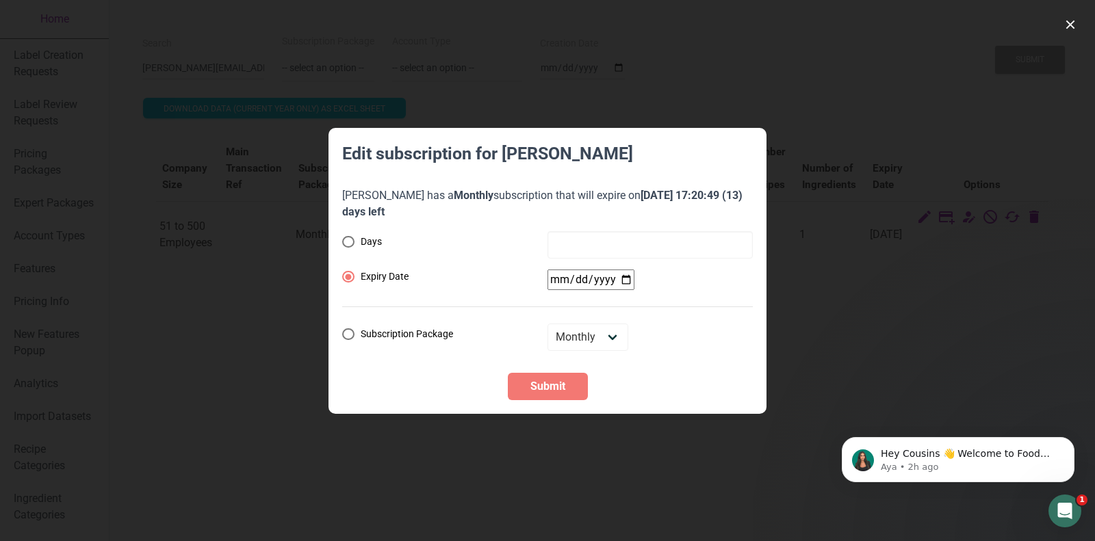
click at [621, 284] on input "date" at bounding box center [591, 280] width 87 height 21
type input "2025-09-24"
click at [536, 385] on span "Submit" at bounding box center [547, 386] width 35 height 16
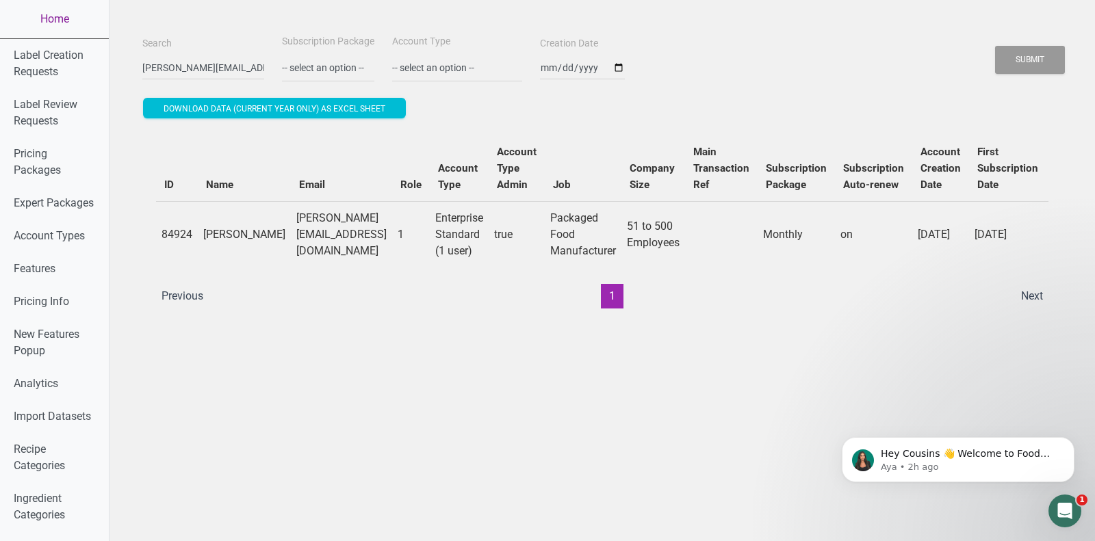
click at [53, 16] on link "Home" at bounding box center [54, 19] width 109 height 38
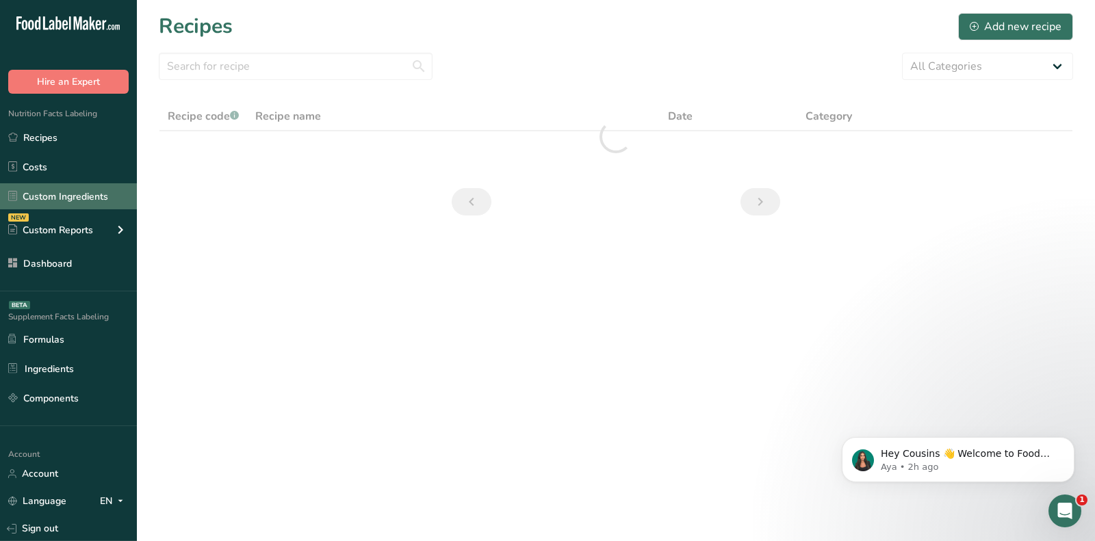
scroll to position [90, 0]
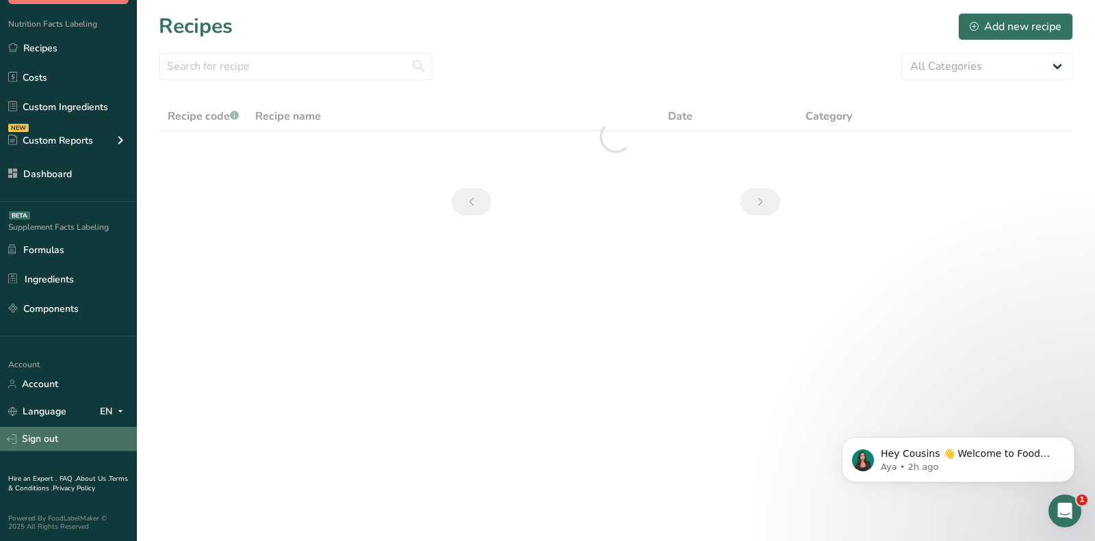
click at [38, 439] on link "Sign out" at bounding box center [68, 439] width 137 height 24
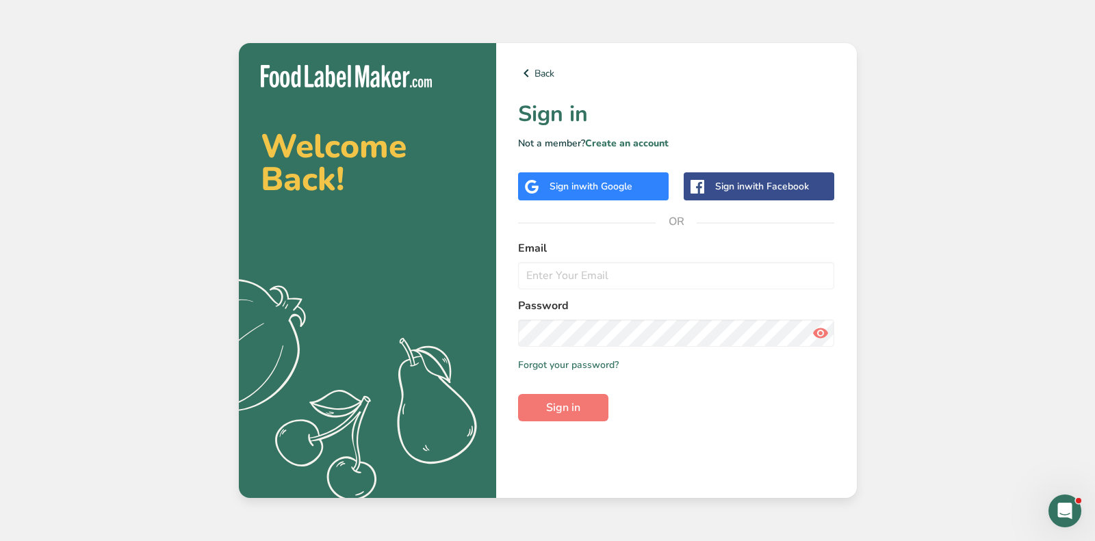
click at [567, 199] on div "Sign in with Google" at bounding box center [593, 186] width 151 height 28
click at [561, 189] on div "Sign in with Google" at bounding box center [591, 186] width 83 height 14
